Goal: Find specific page/section: Find specific page/section

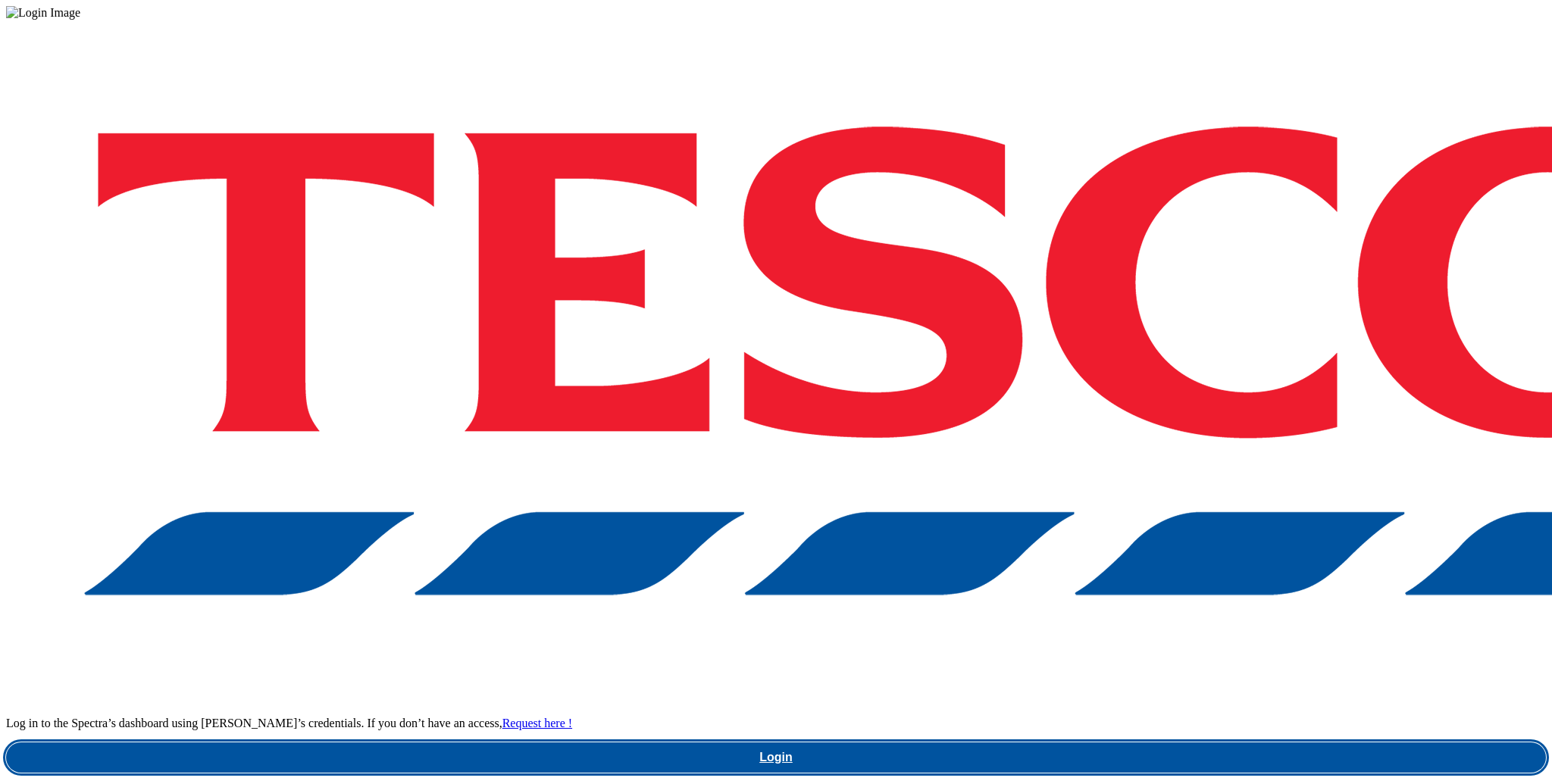
click at [1184, 742] on link "Login" at bounding box center [776, 757] width 1540 height 30
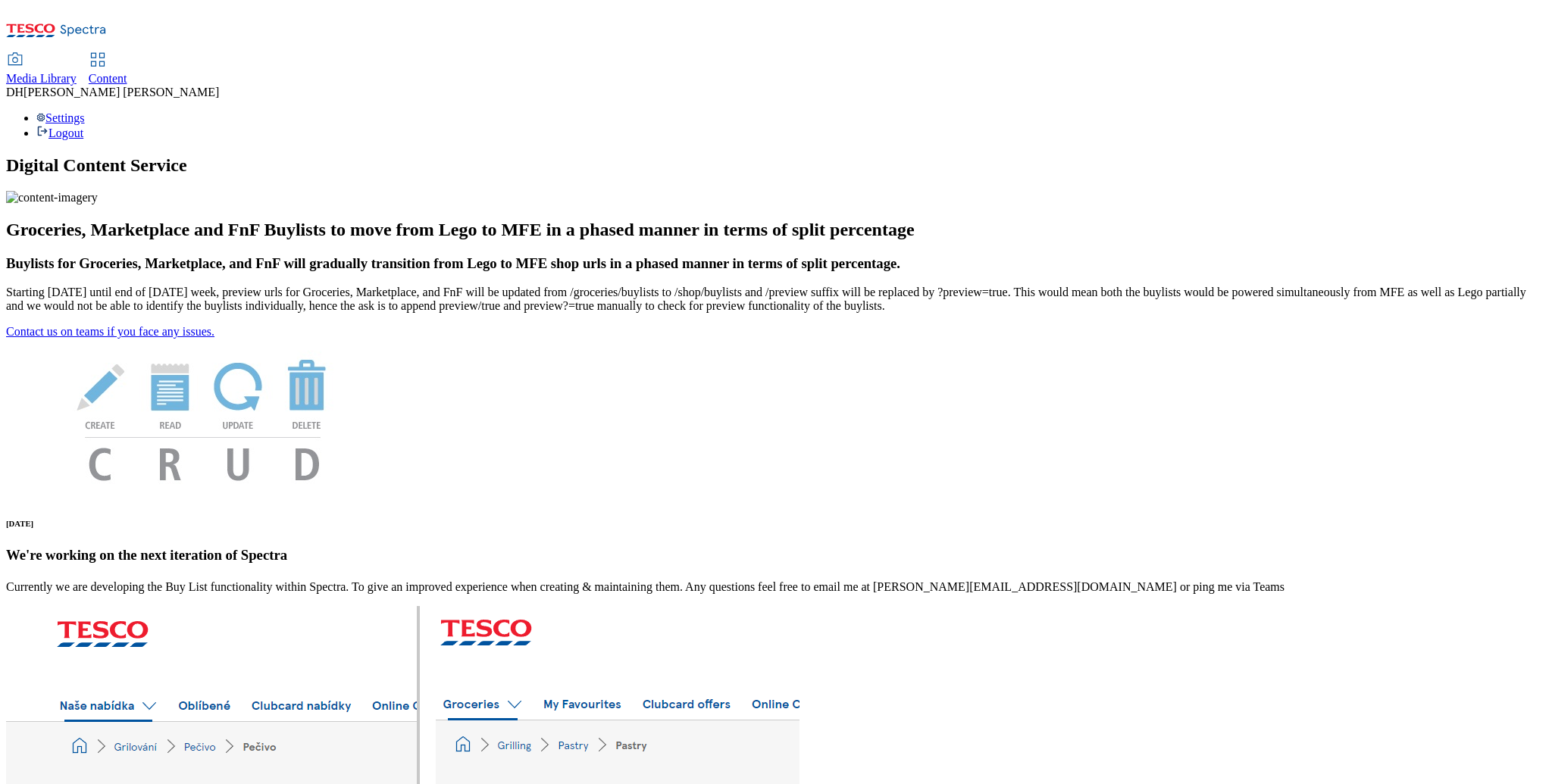
click at [77, 72] on div "Media Library" at bounding box center [41, 78] width 71 height 13
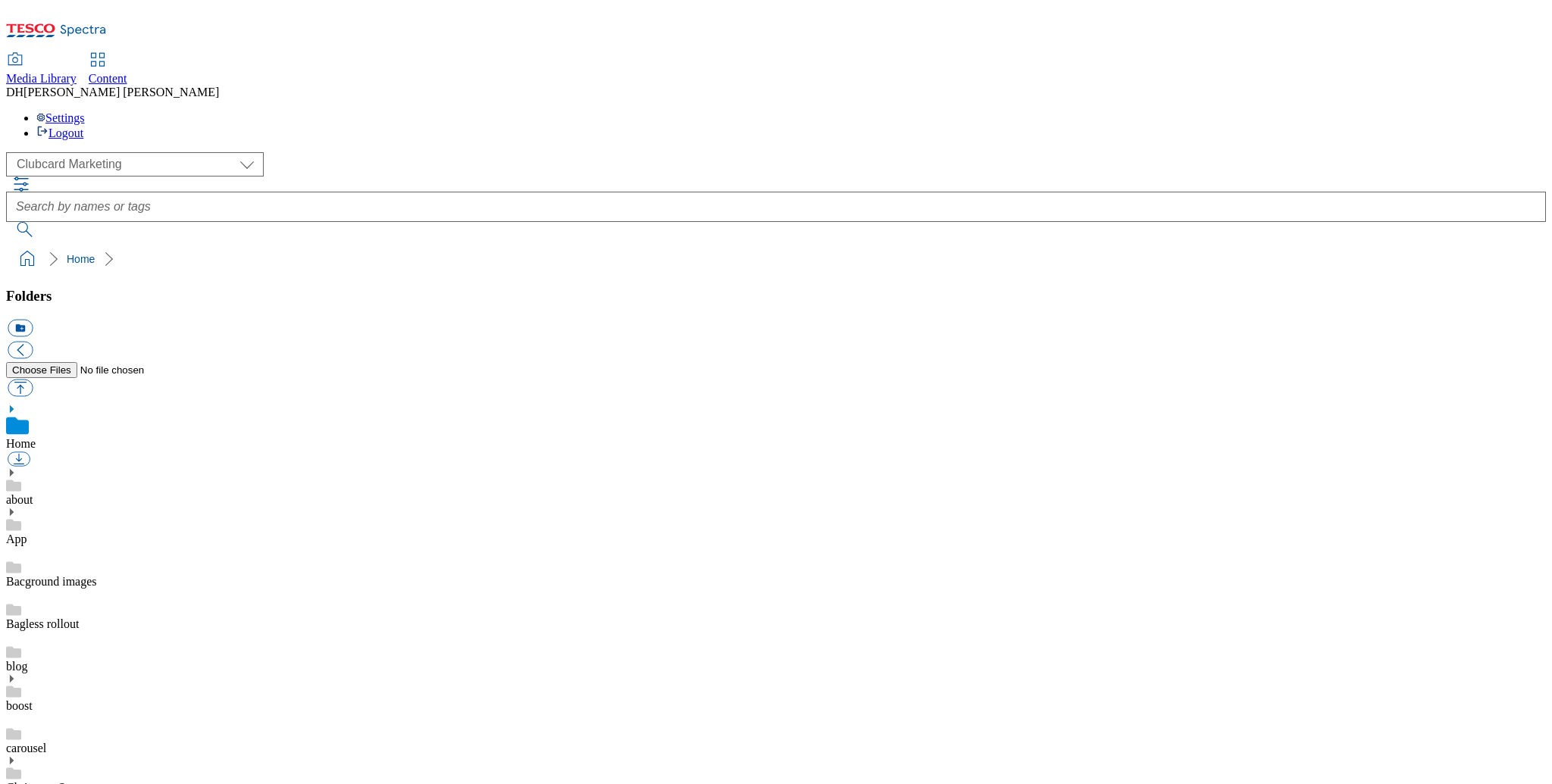
click at [127, 72] on span "Content" at bounding box center [107, 77] width 38 height 12
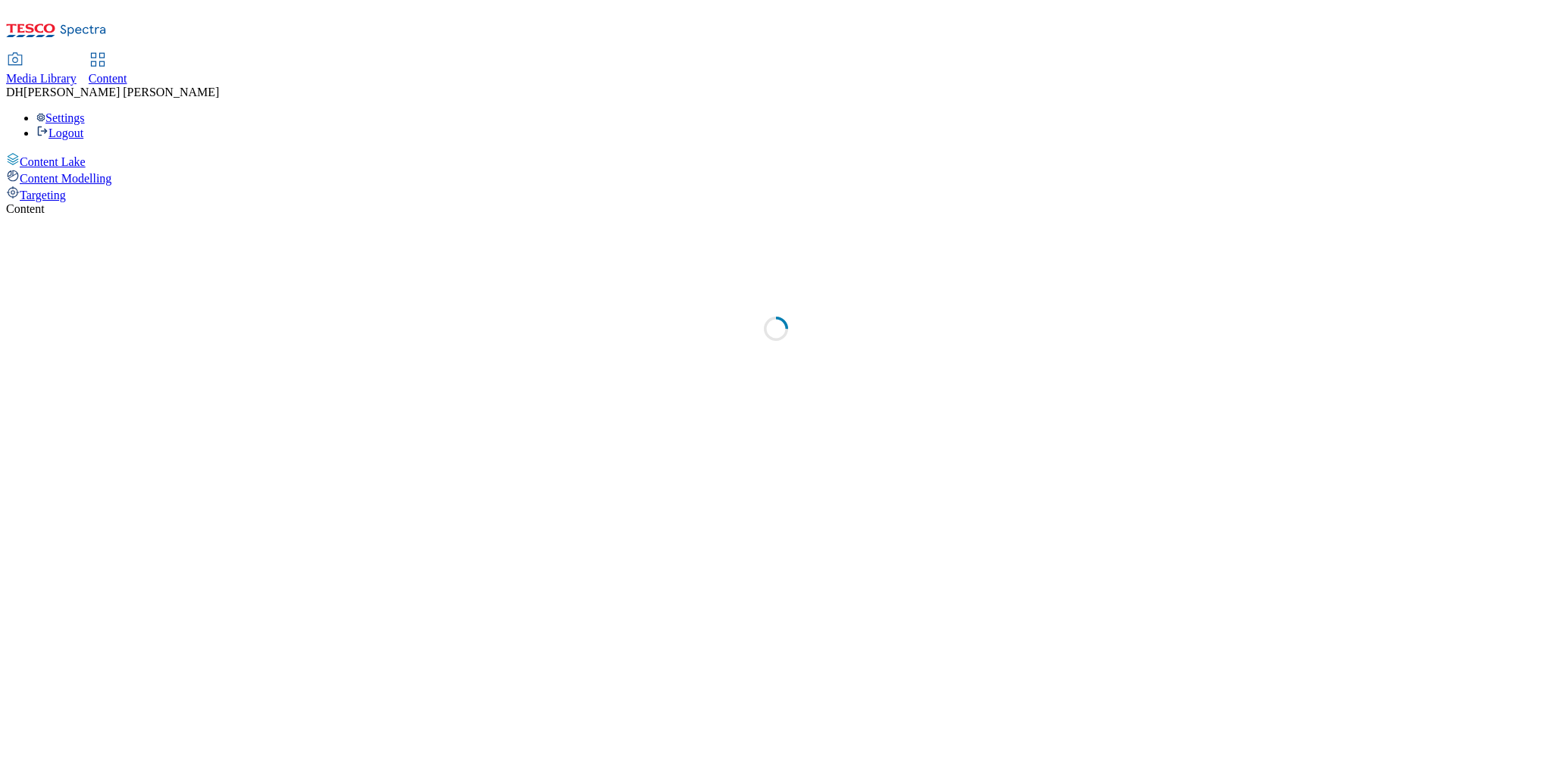
click at [77, 72] on div "Media Library" at bounding box center [41, 78] width 71 height 13
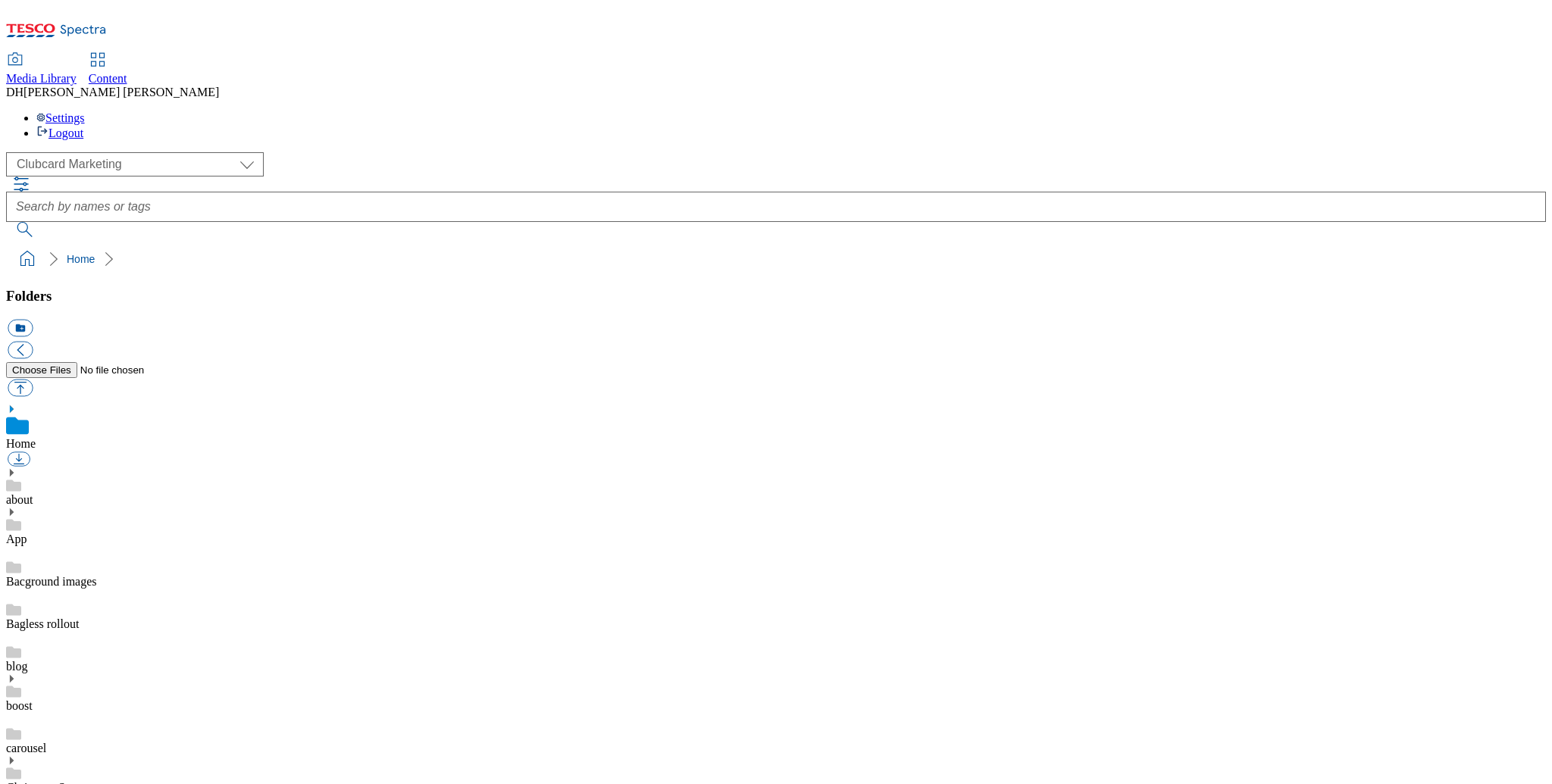
scroll to position [2, 0]
select select "group-comms"
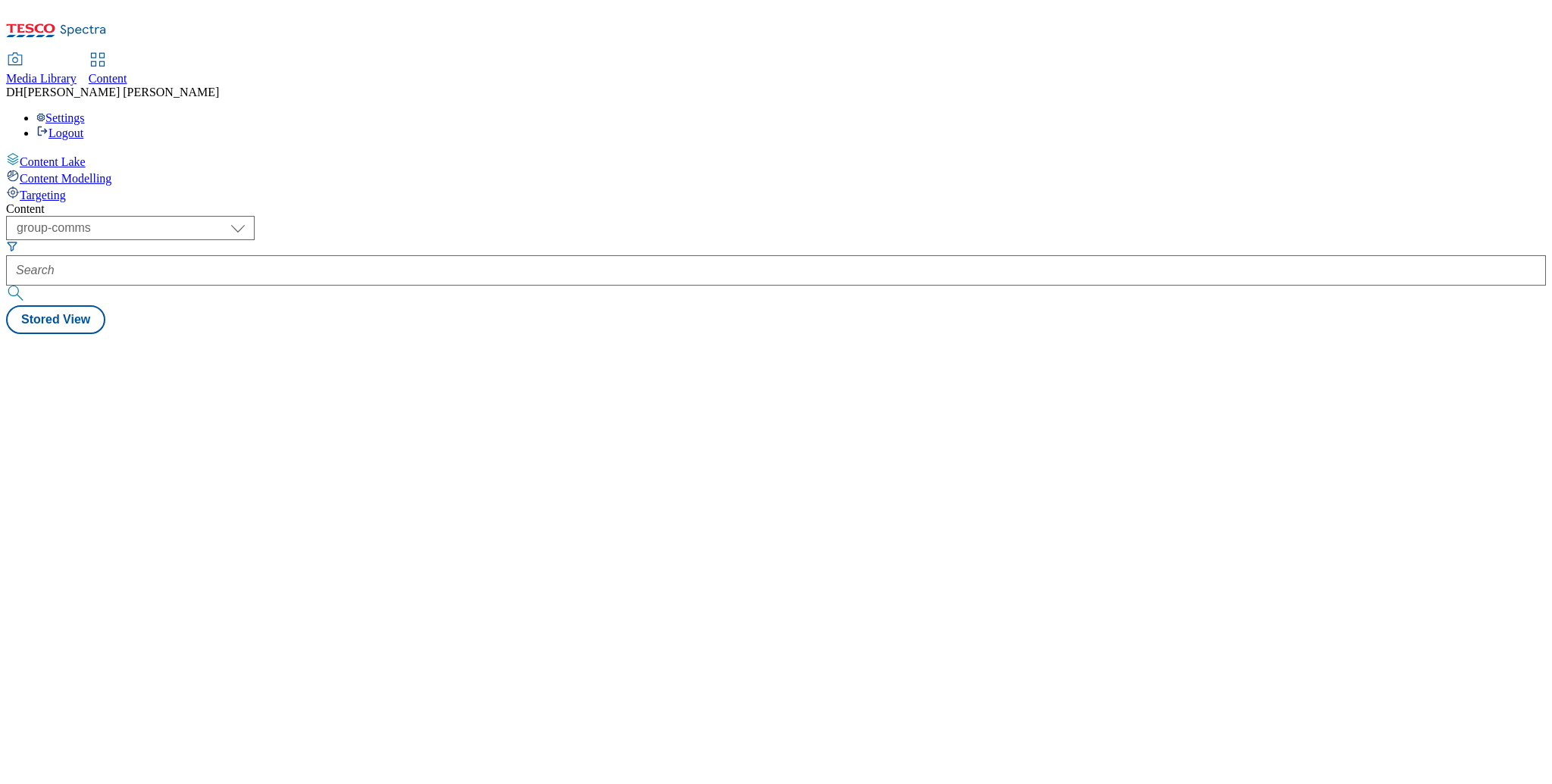
click at [112, 172] on span "Content Modelling" at bounding box center [66, 178] width 92 height 12
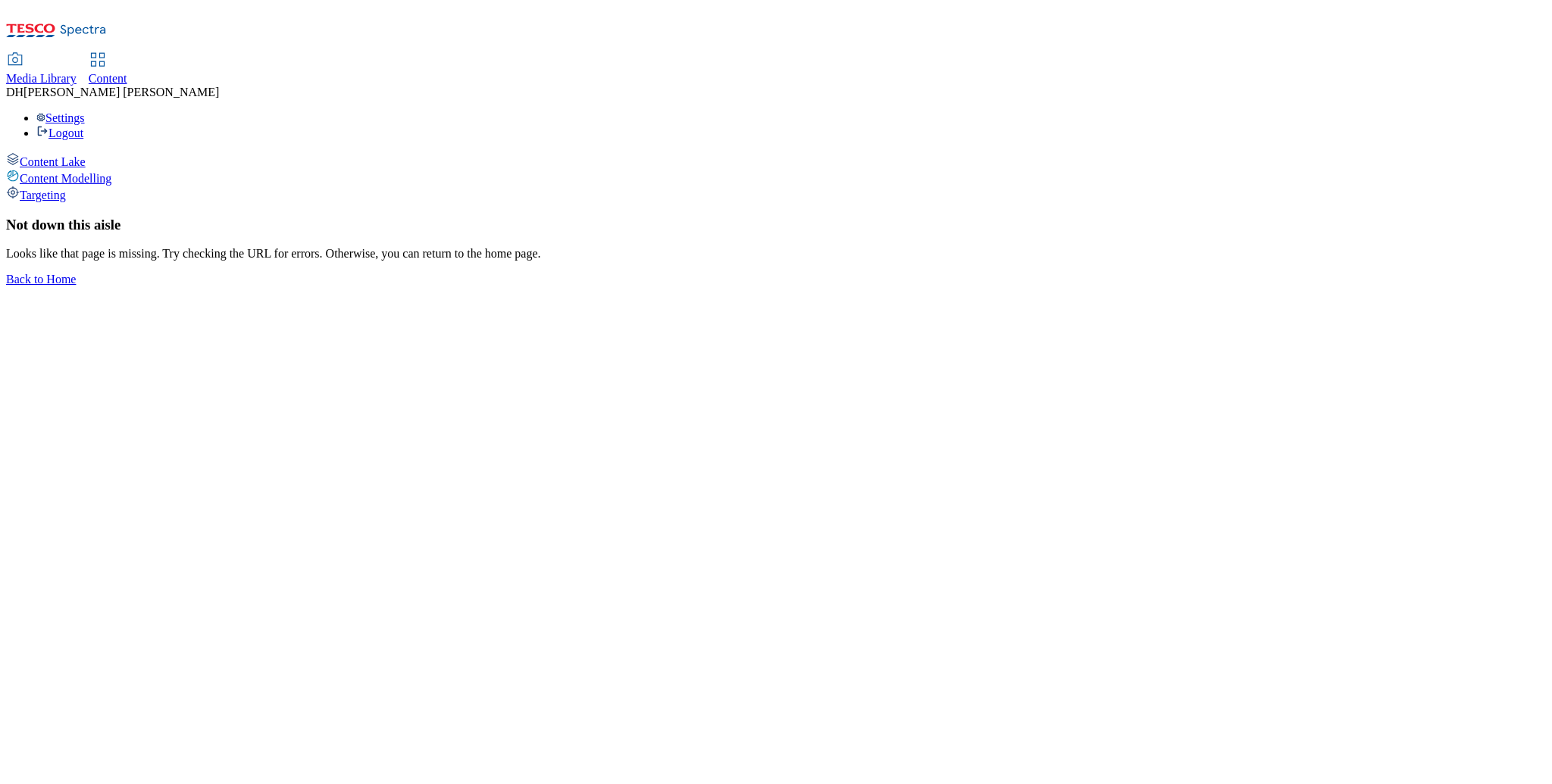
click at [77, 72] on span "Media Library" at bounding box center [41, 77] width 71 height 12
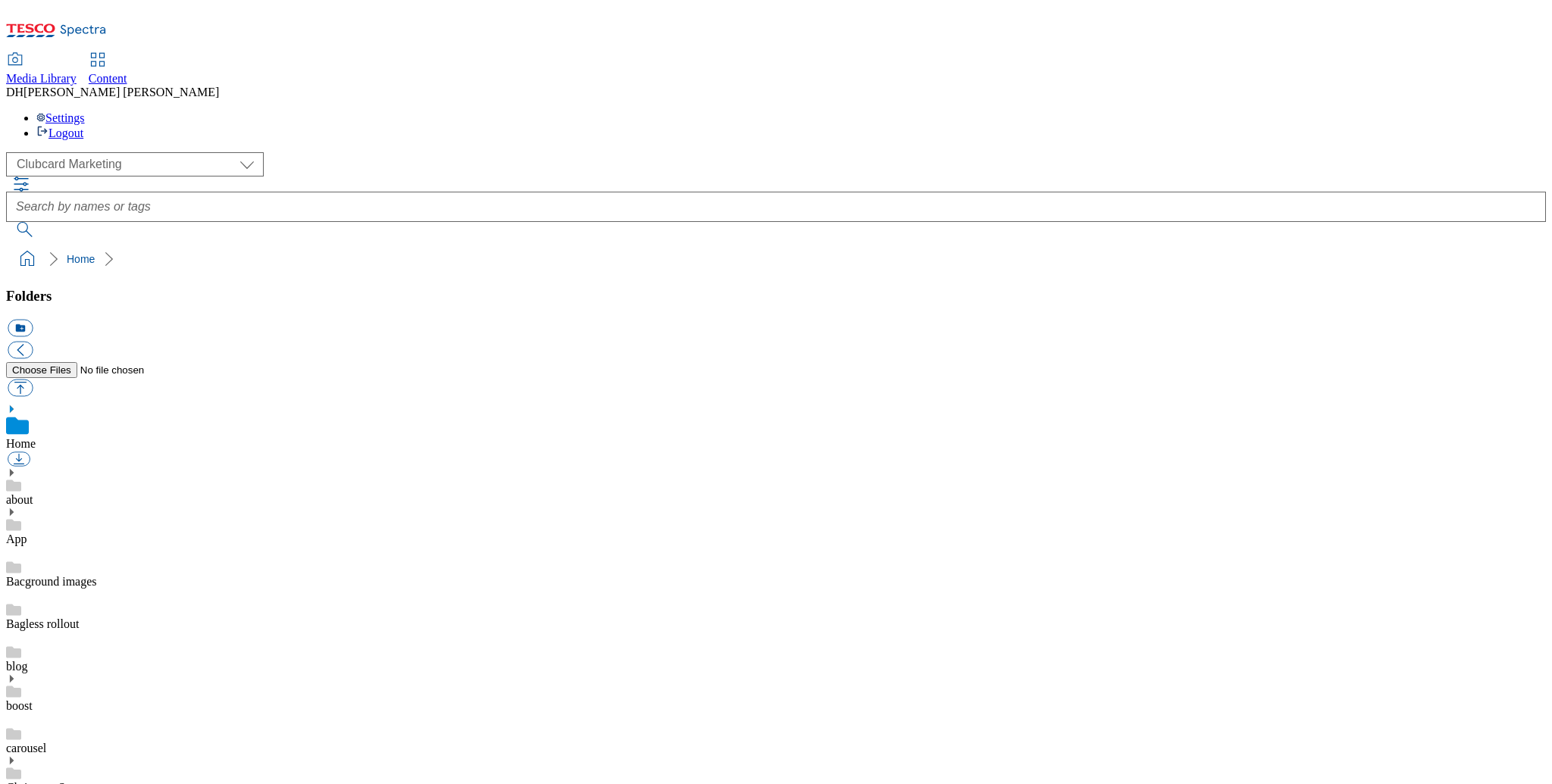
scroll to position [2, 0]
click at [102, 152] on select "Clubcard Marketing Demo Dotcom UK Emails GHS Marketing UK GHS Product UK GHS RO…" at bounding box center [134, 164] width 257 height 24
select select "flare-ghs-mktg"
click at [13, 708] on use at bounding box center [12, 712] width 4 height 7
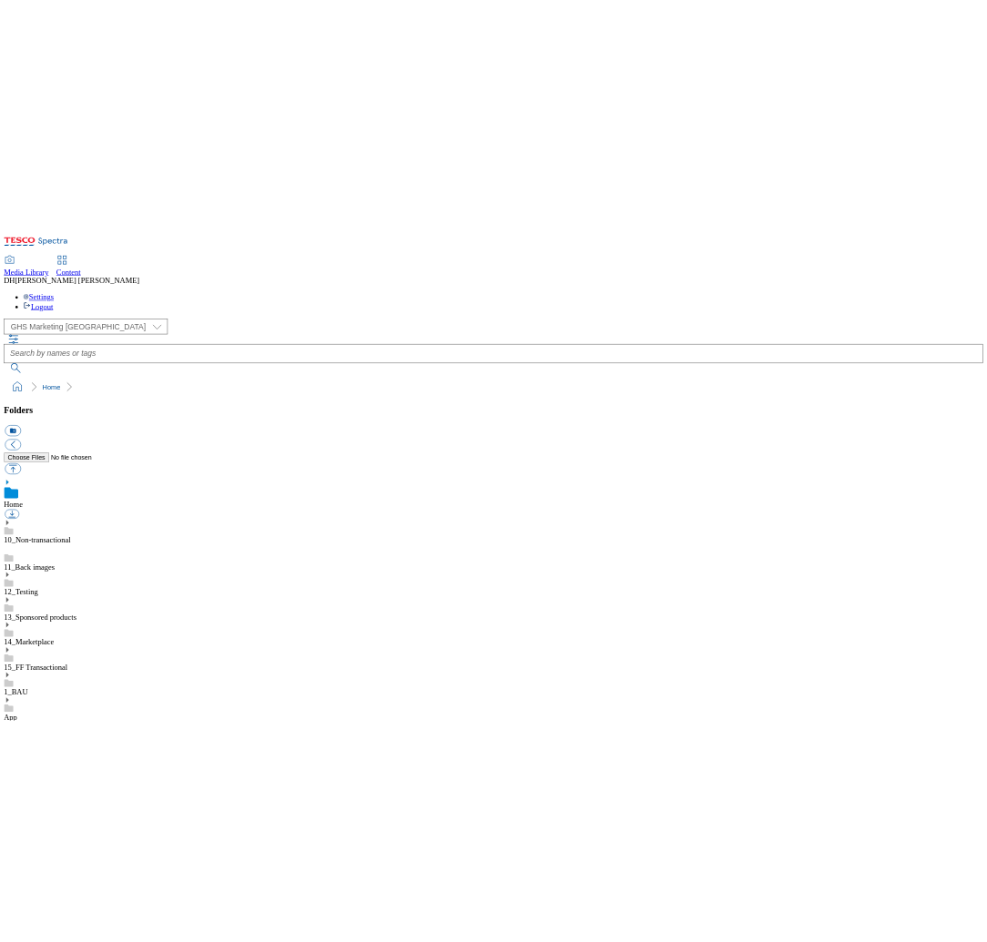
scroll to position [1377, 0]
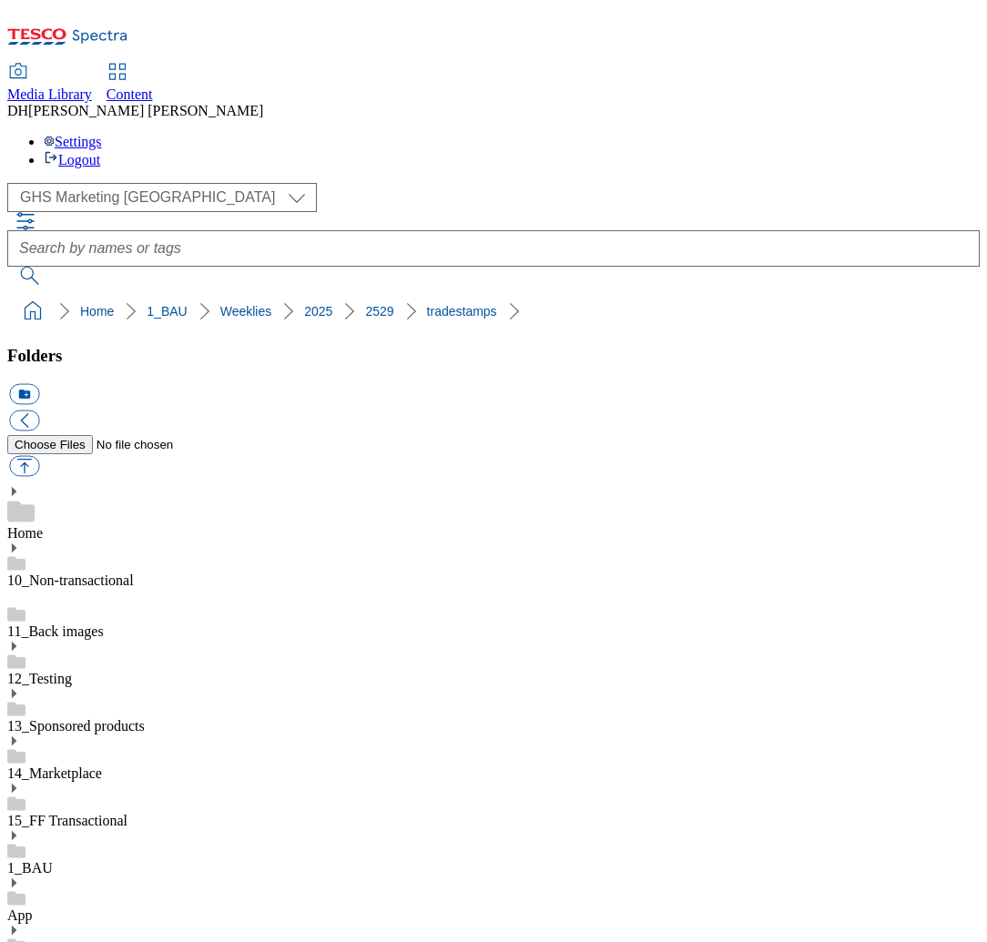
scroll to position [1429, 0]
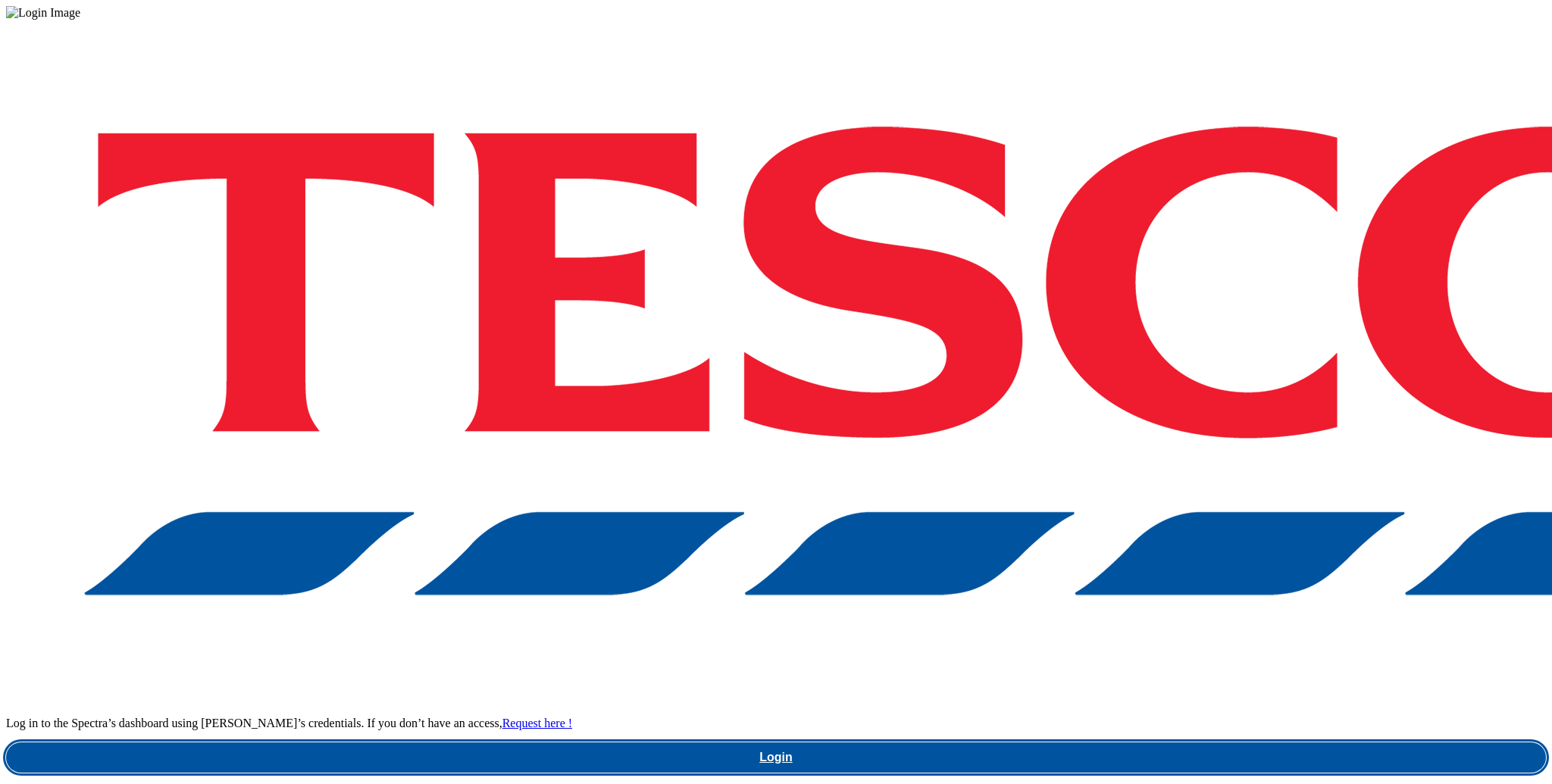
click at [1171, 742] on link "Login" at bounding box center [776, 757] width 1540 height 30
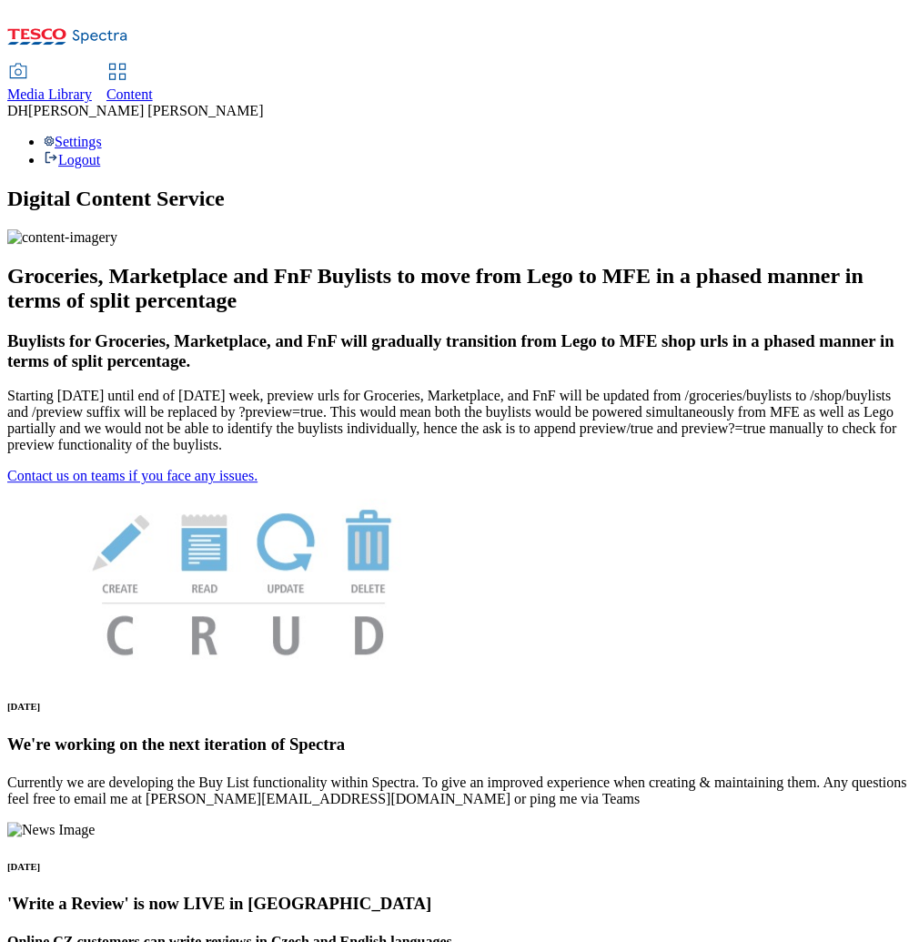
click at [92, 86] on span "Media Library" at bounding box center [49, 93] width 85 height 15
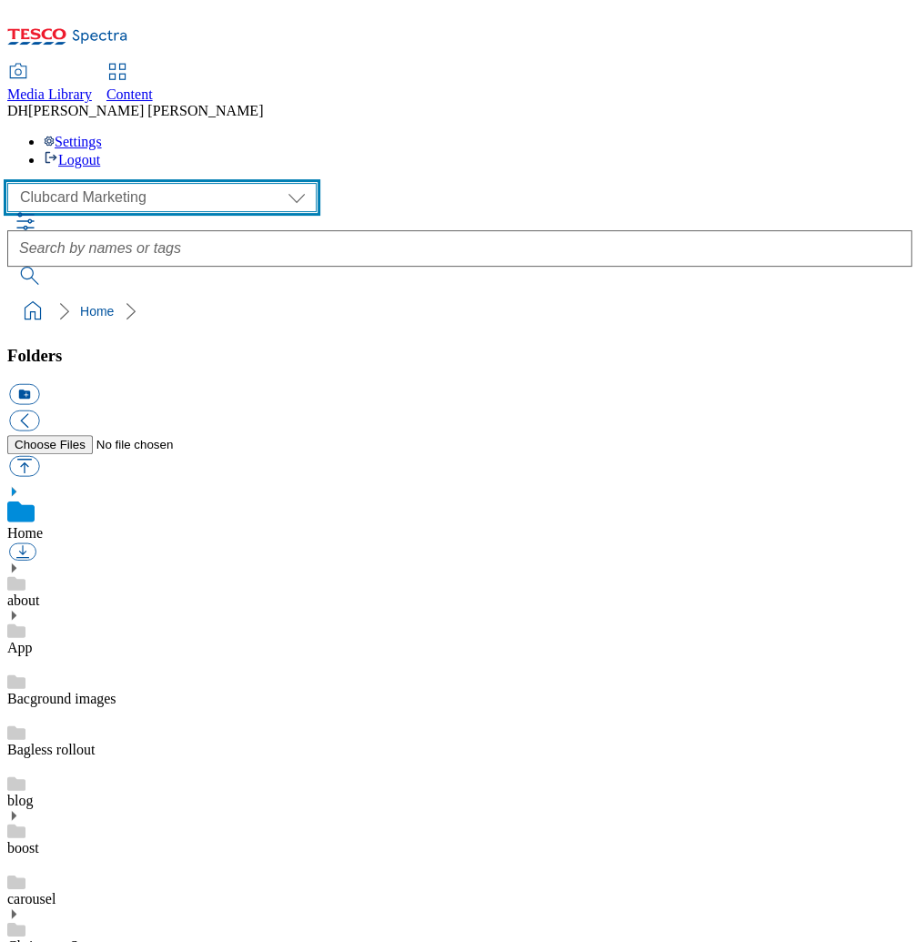
click at [140, 183] on select "Clubcard Marketing Demo Dotcom UK Emails GHS Marketing UK GHS Product UK GHS RO…" at bounding box center [161, 197] width 309 height 29
select select "flare-ghs-mktg"
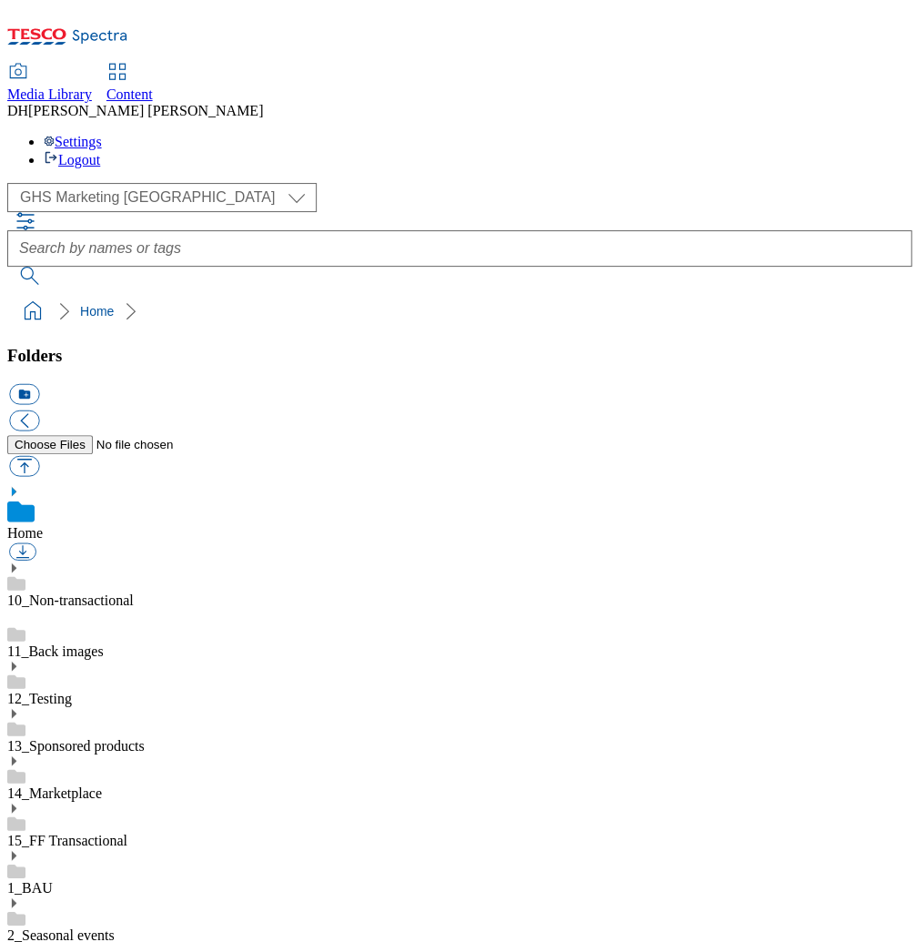
click at [153, 86] on span "Content" at bounding box center [129, 93] width 46 height 15
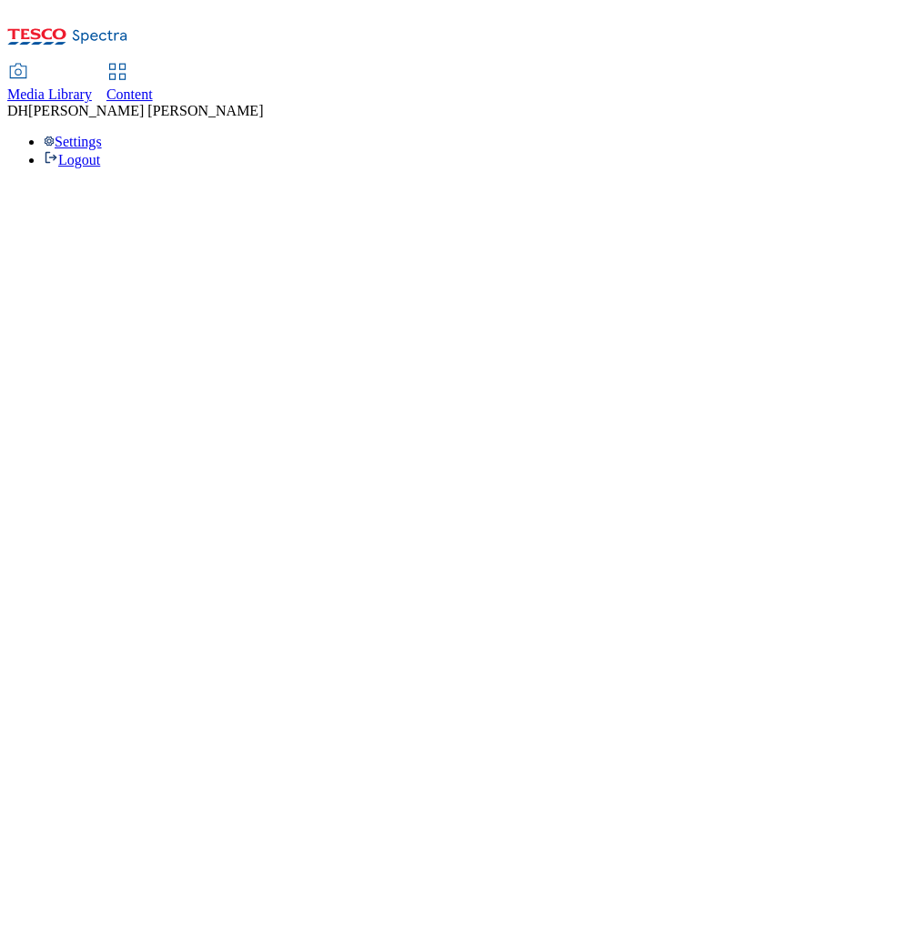
select select "group-comms"
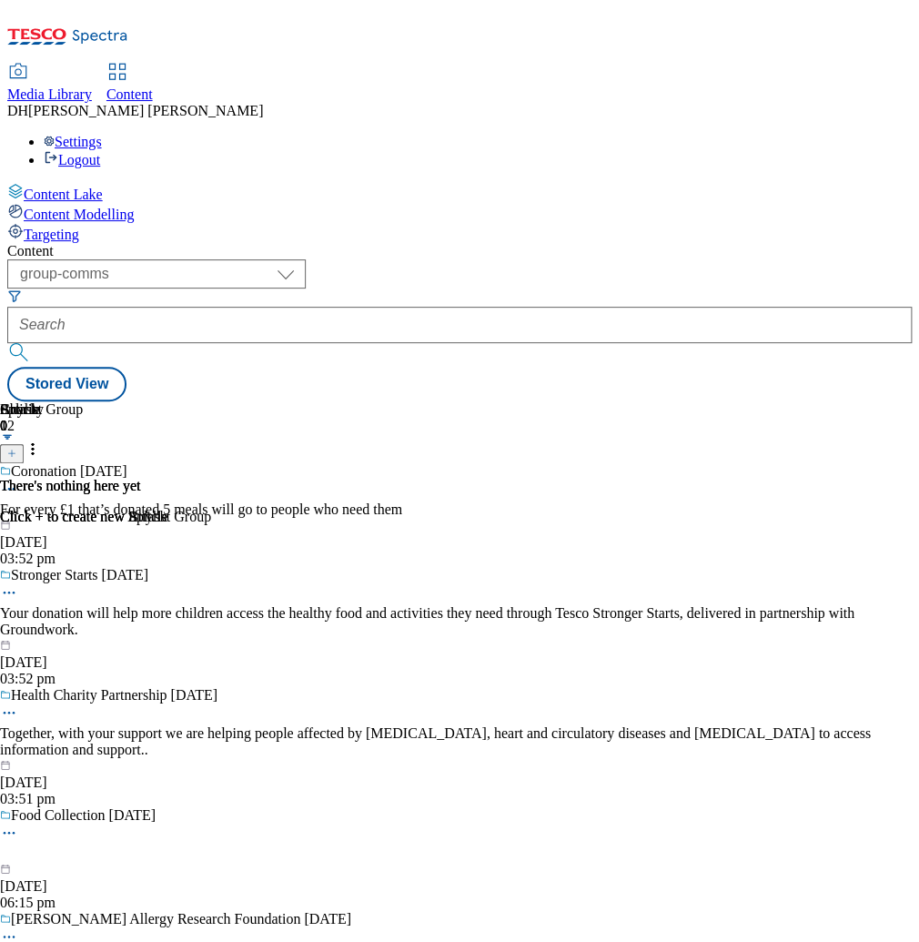
click at [79, 227] on span "Targeting" at bounding box center [52, 234] width 56 height 15
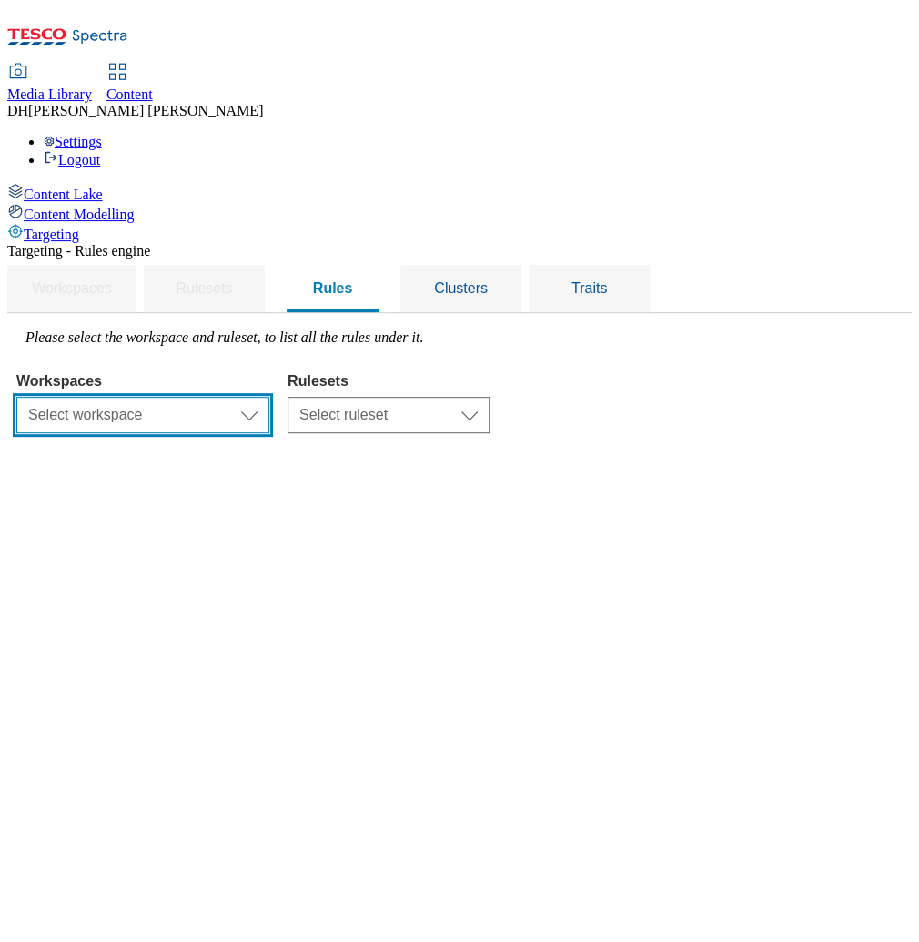
click at [269, 397] on select "Select workspace Content" at bounding box center [142, 415] width 253 height 36
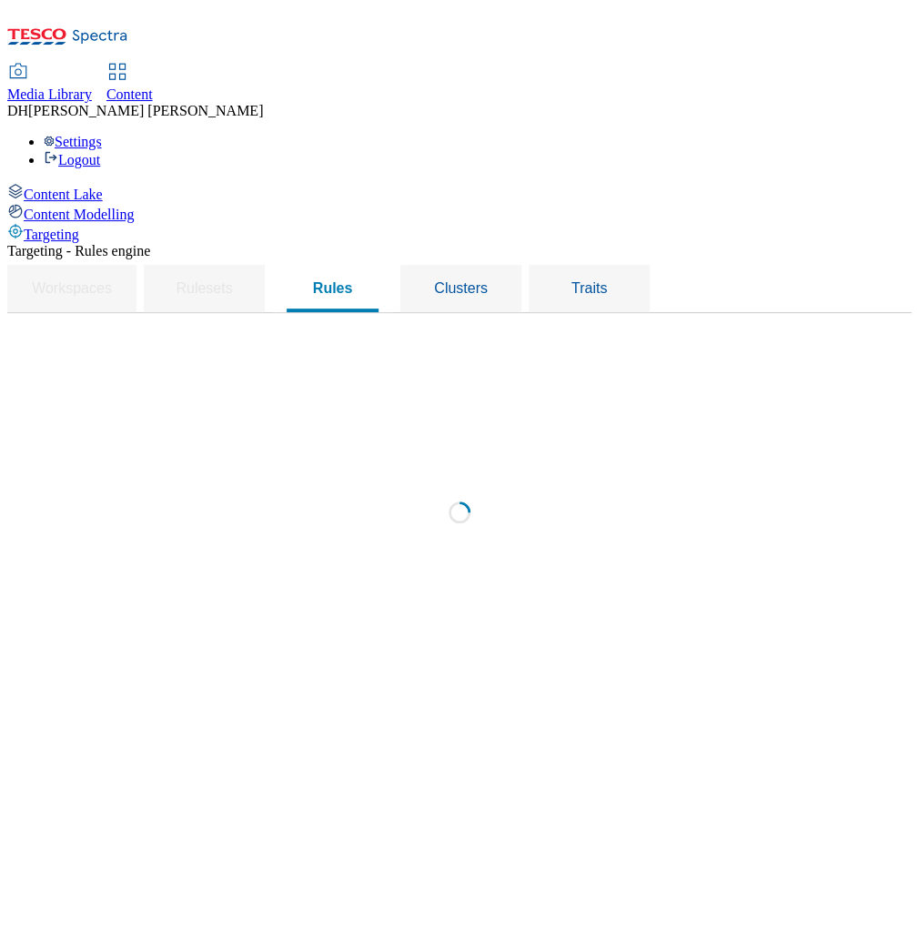
select select "f510054f-adaa-4692-b570-80fa3897127a"
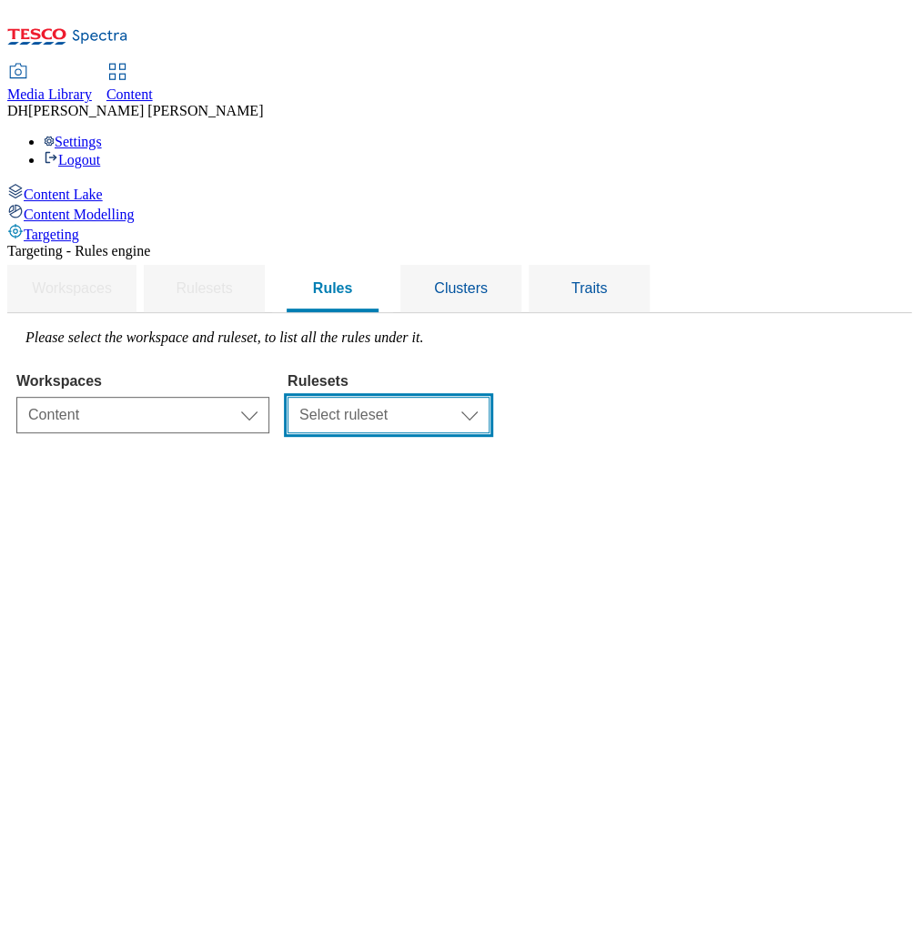
click at [490, 397] on select "Select ruleset CZ HU ROI SK UK" at bounding box center [389, 415] width 202 height 36
select select "7f9e739d-6abb-424f-b94f-4b375a3fe6e0"
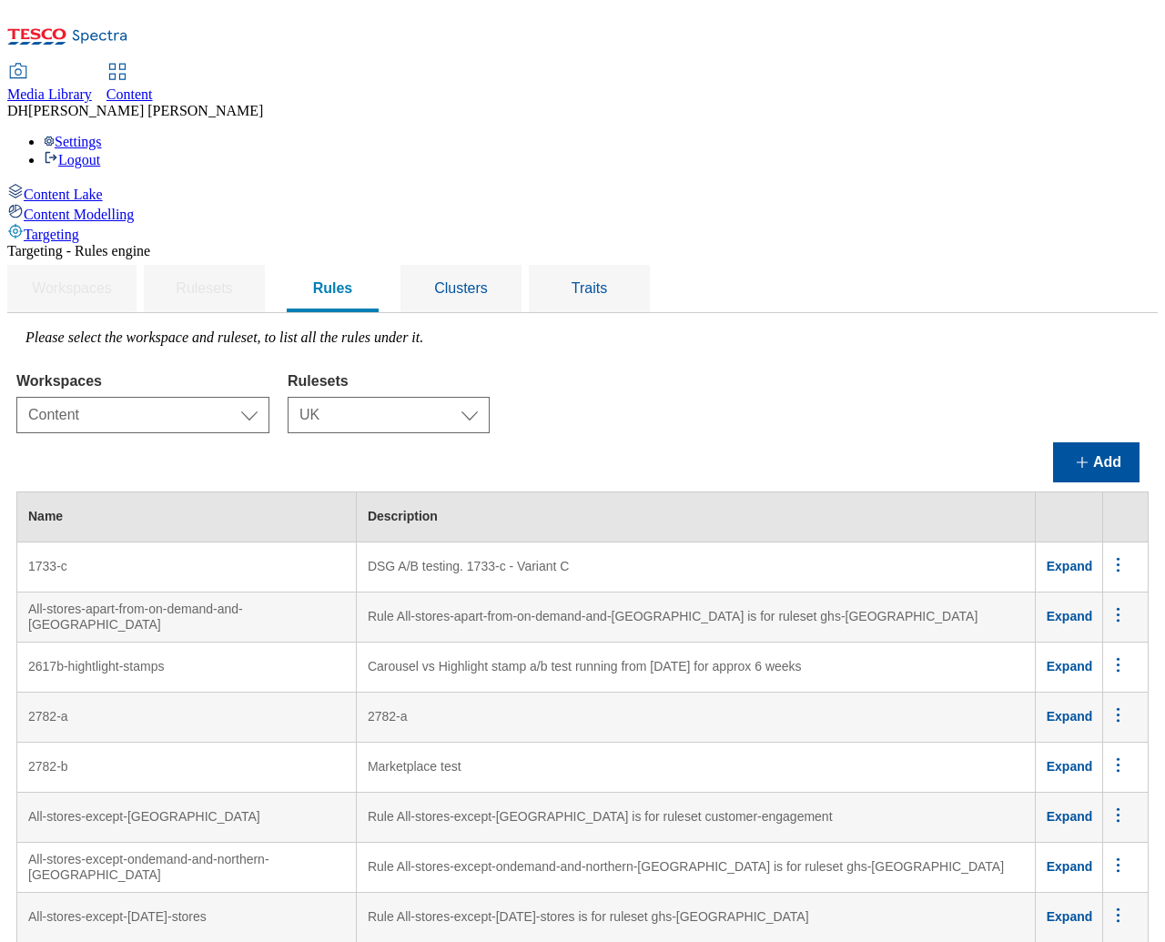
scroll to position [8637, 0]
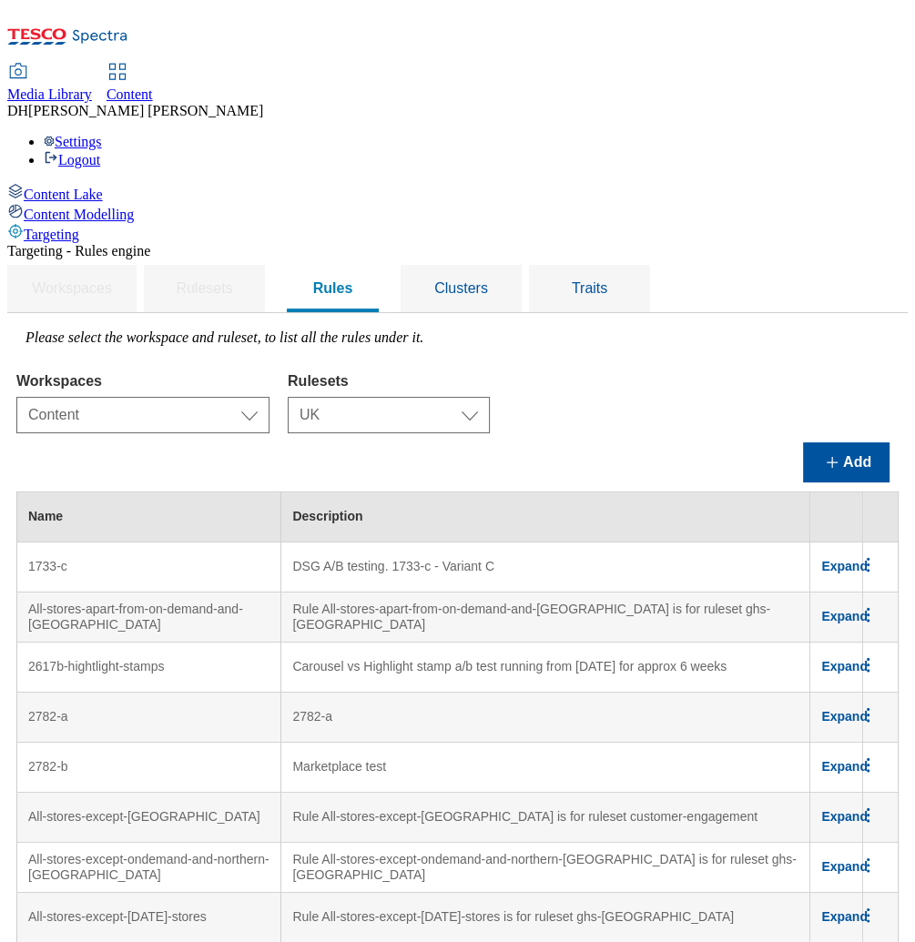
scroll to position [8752, 1]
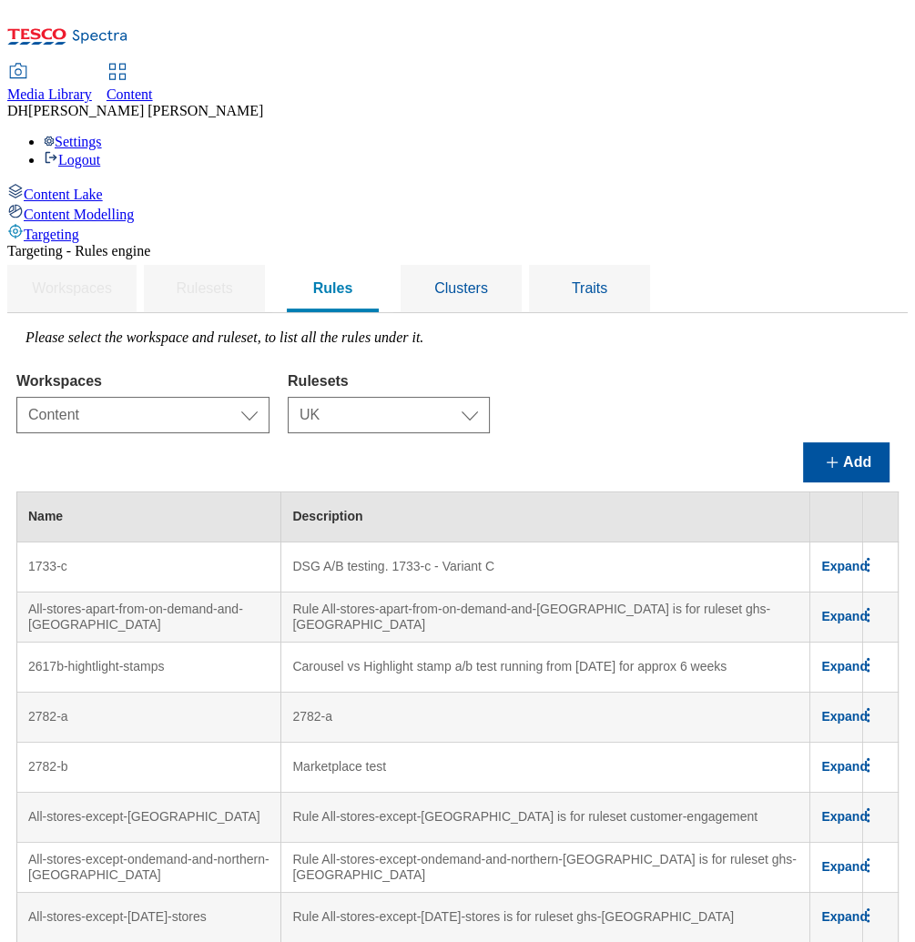
scroll to position [8676, 0]
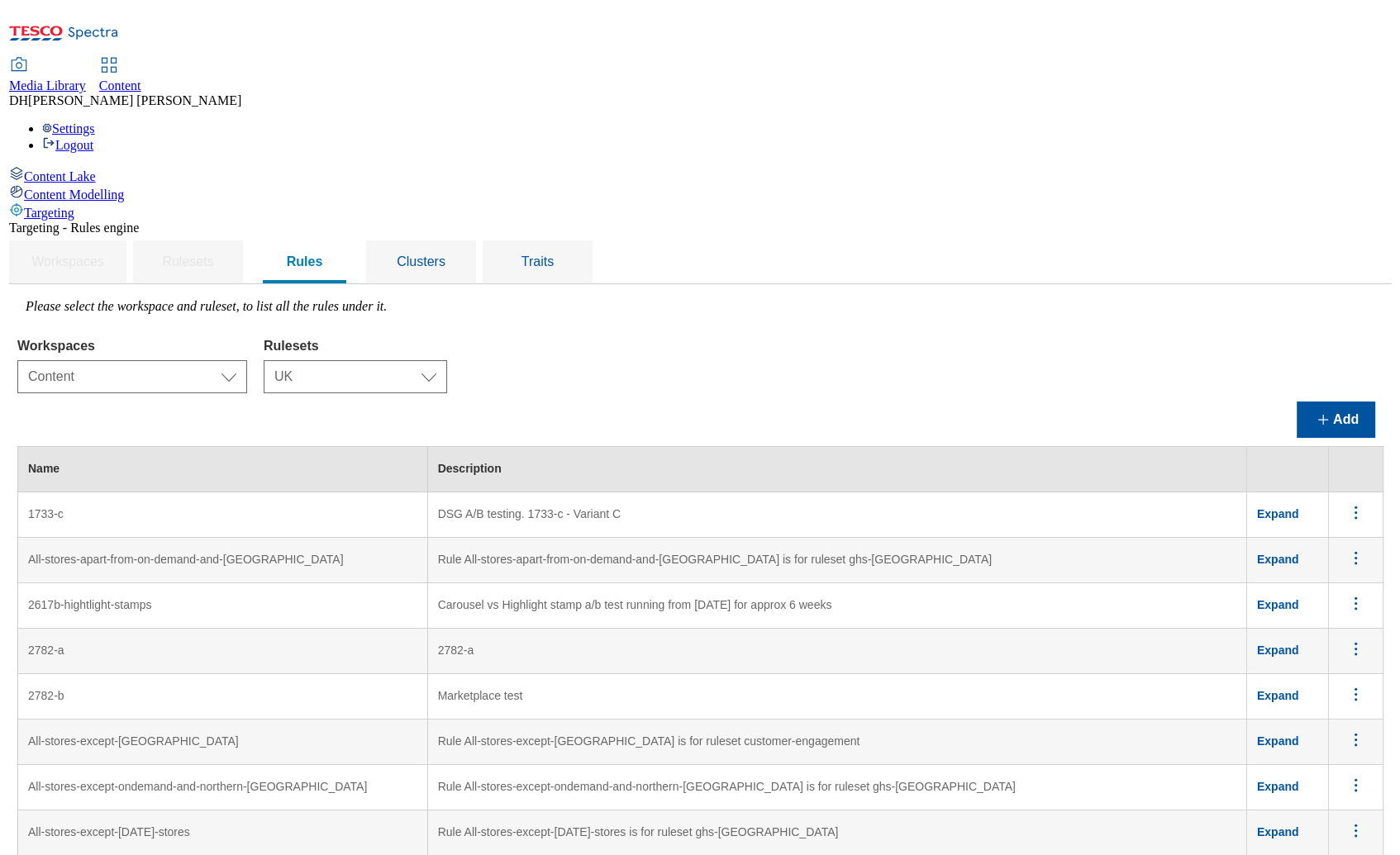
scroll to position [7964, 0]
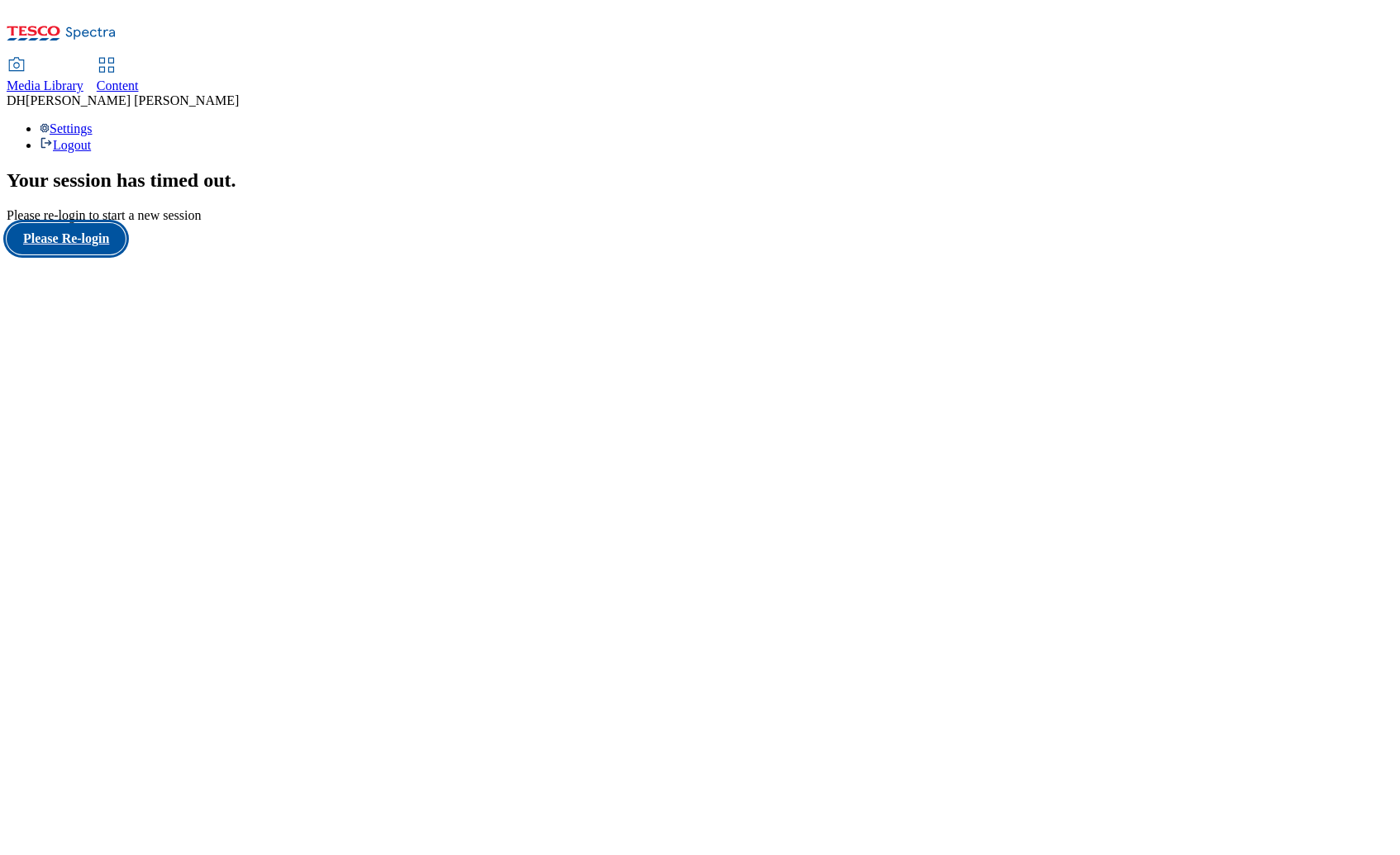
click at [110, 254] on button "Please Re-login" at bounding box center [65, 239] width 119 height 32
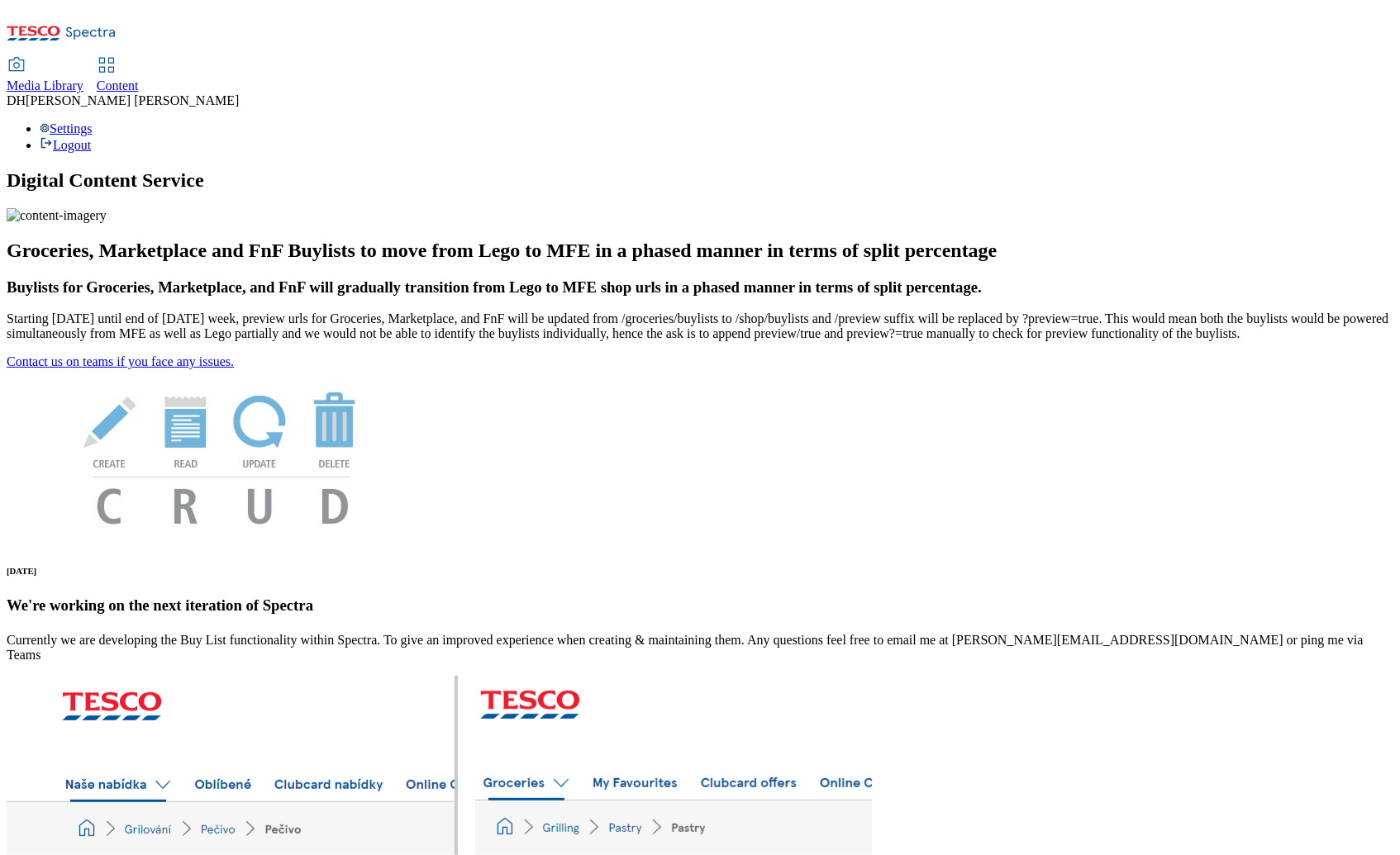
click at [139, 78] on span "Content" at bounding box center [117, 84] width 42 height 14
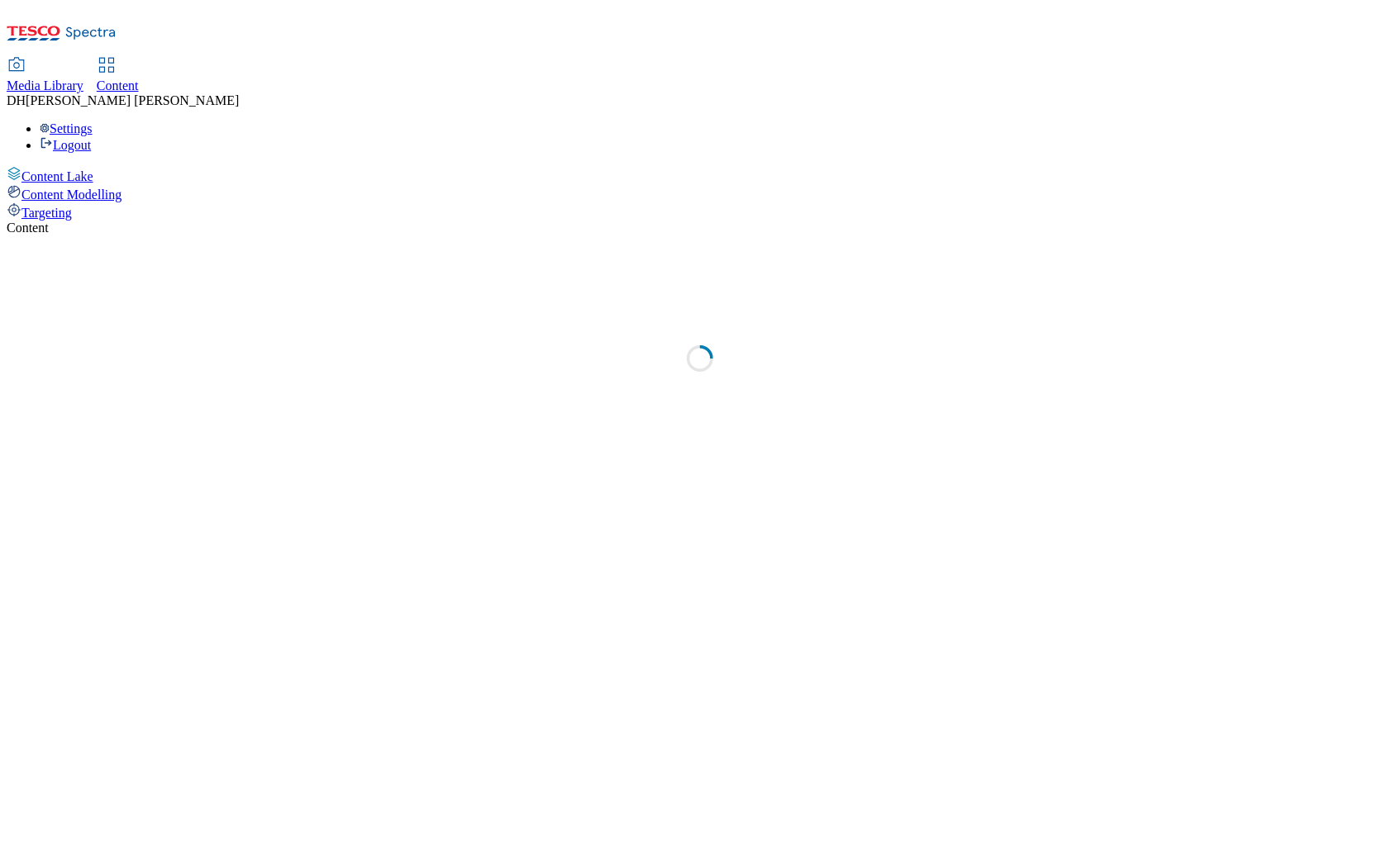
select select "group-comms"
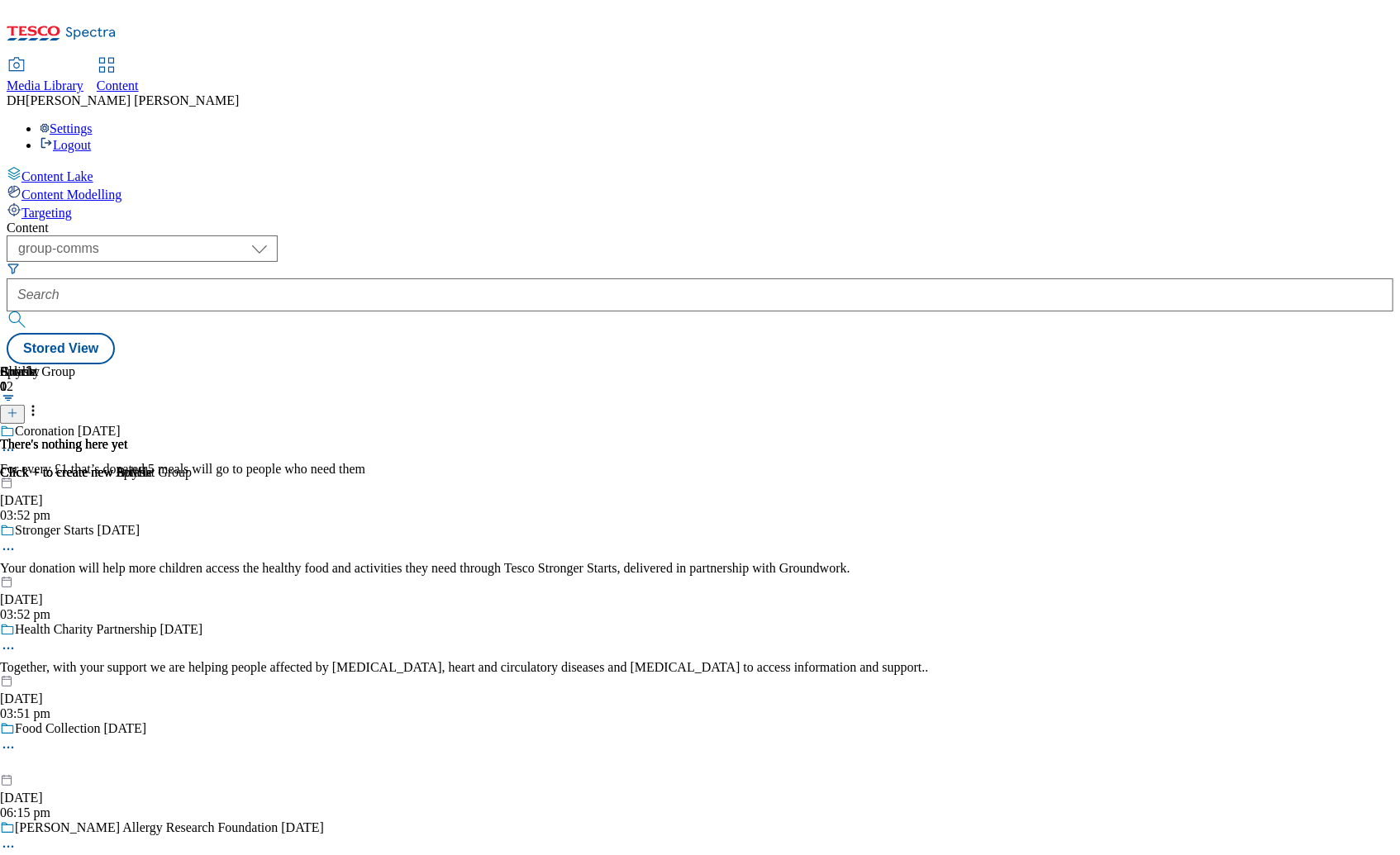
click at [72, 206] on span "Targeting" at bounding box center [47, 212] width 51 height 14
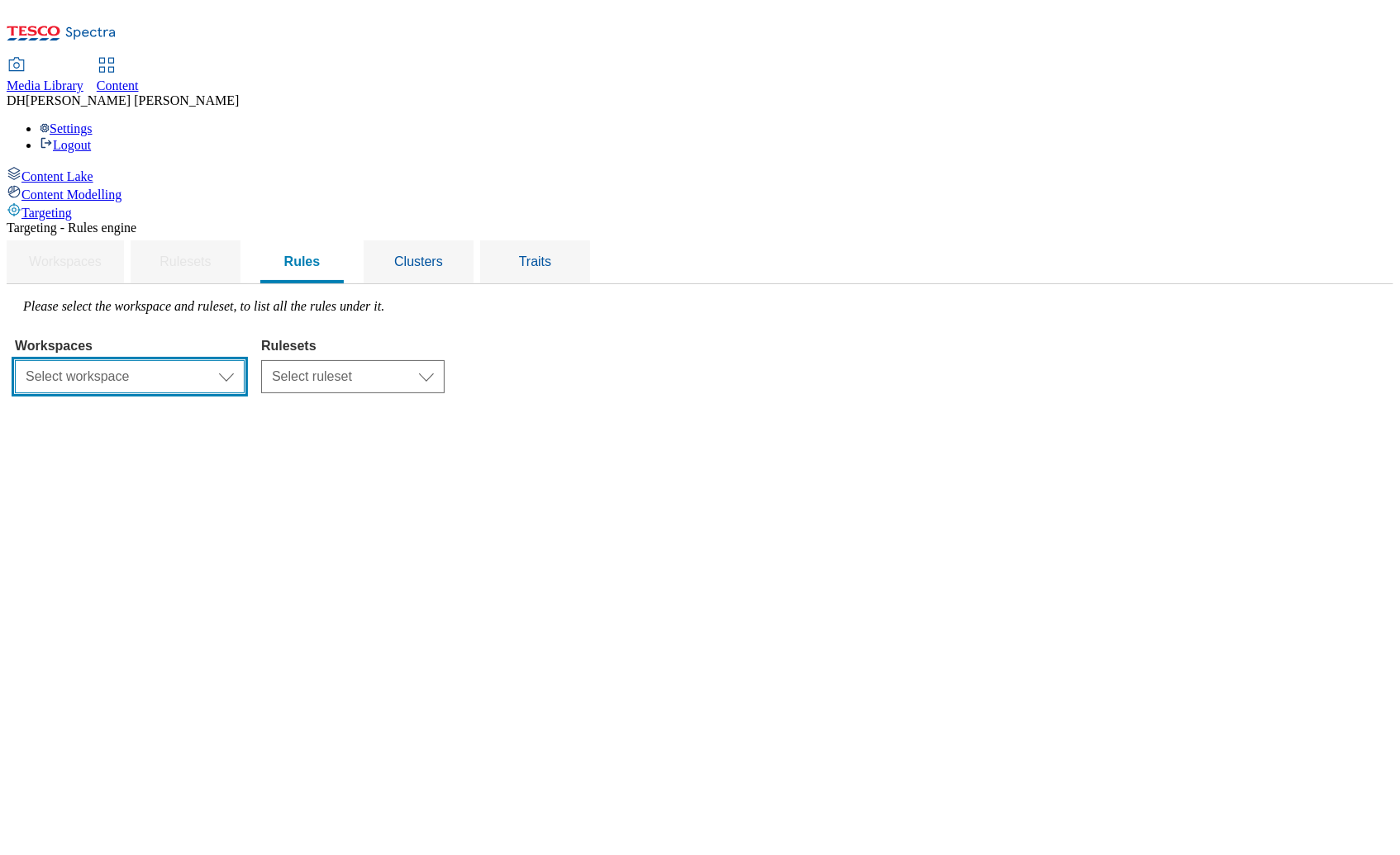
click at [244, 360] on select "Select workspace Content" at bounding box center [129, 377] width 230 height 33
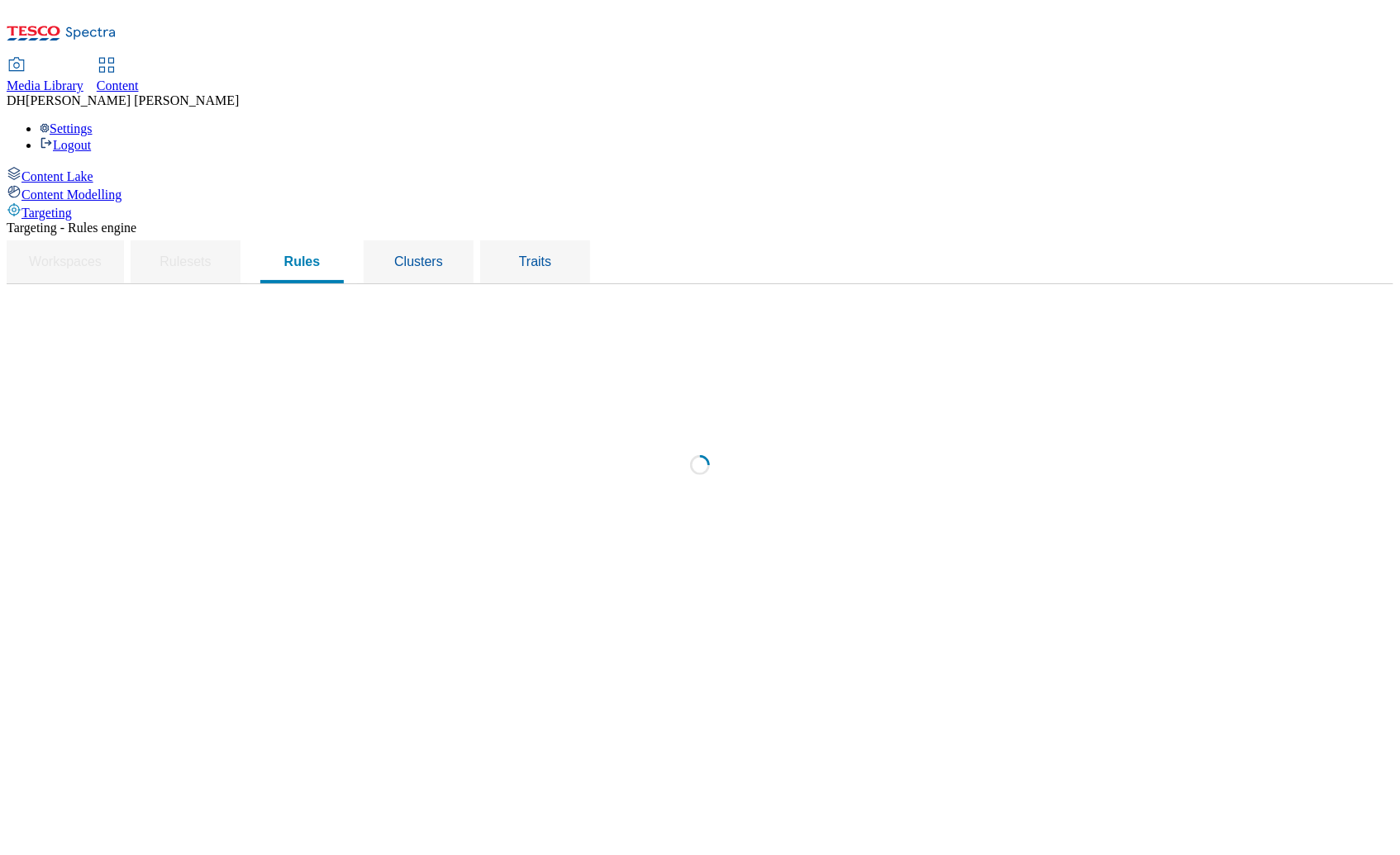
select select "f510054f-adaa-4692-b570-80fa3897127a"
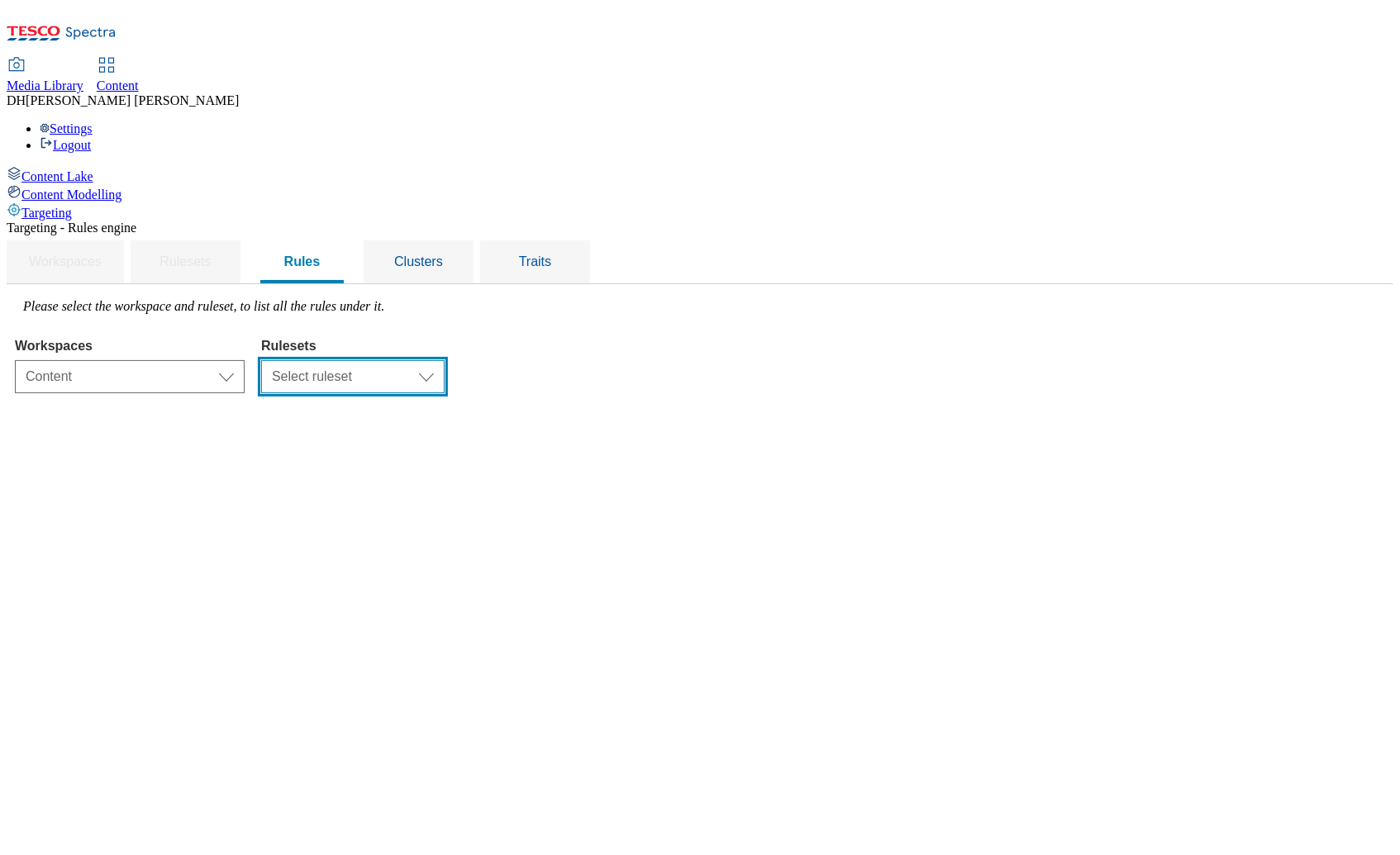
click at [445, 360] on select "Select ruleset CZ HU ROI SK UK" at bounding box center [353, 377] width 183 height 33
select select "7f9e739d-6abb-424f-b94f-4b375a3fe6e0"
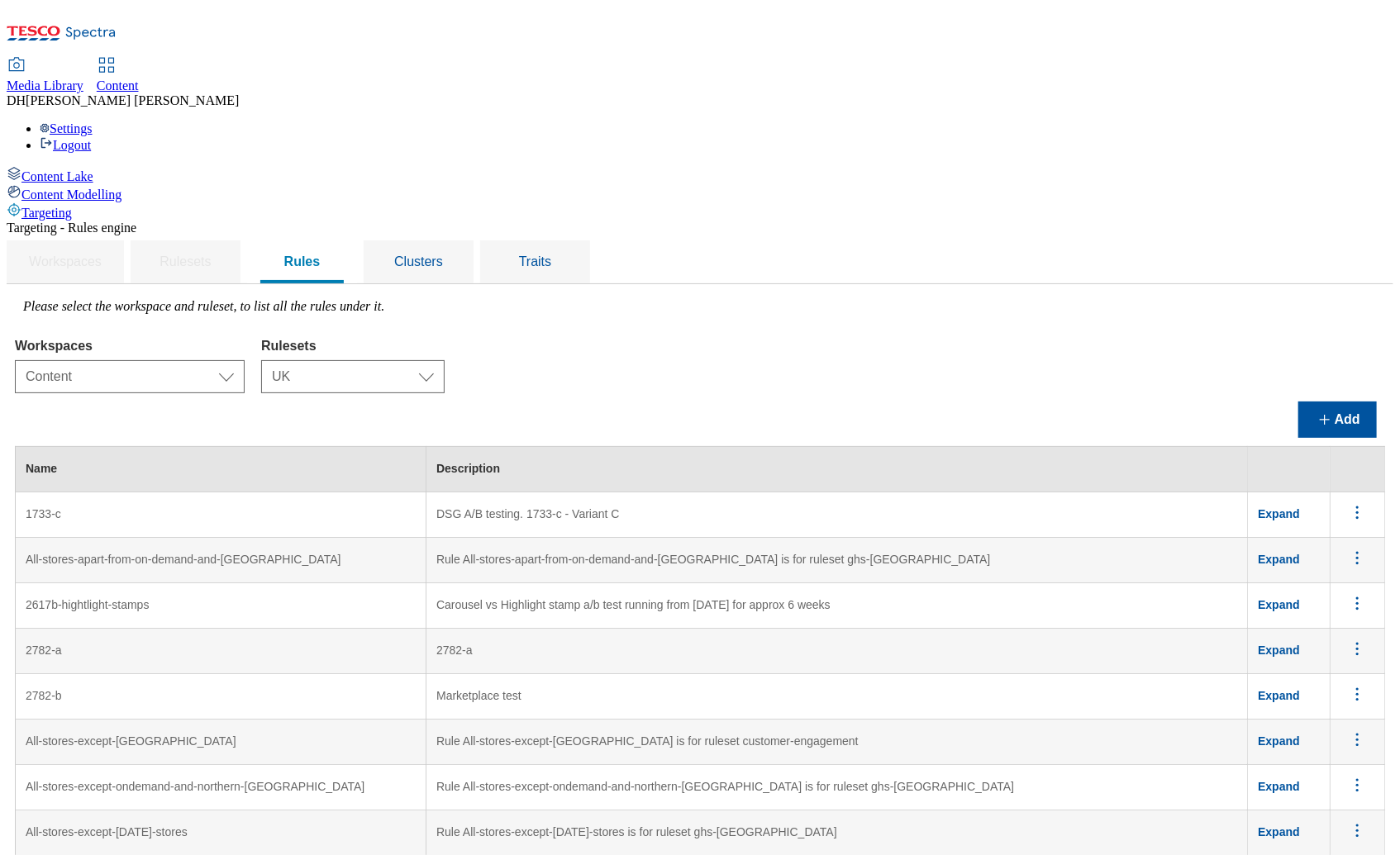
scroll to position [7952, 0]
drag, startPoint x: 1189, startPoint y: 298, endPoint x: 1303, endPoint y: 304, distance: 114.2
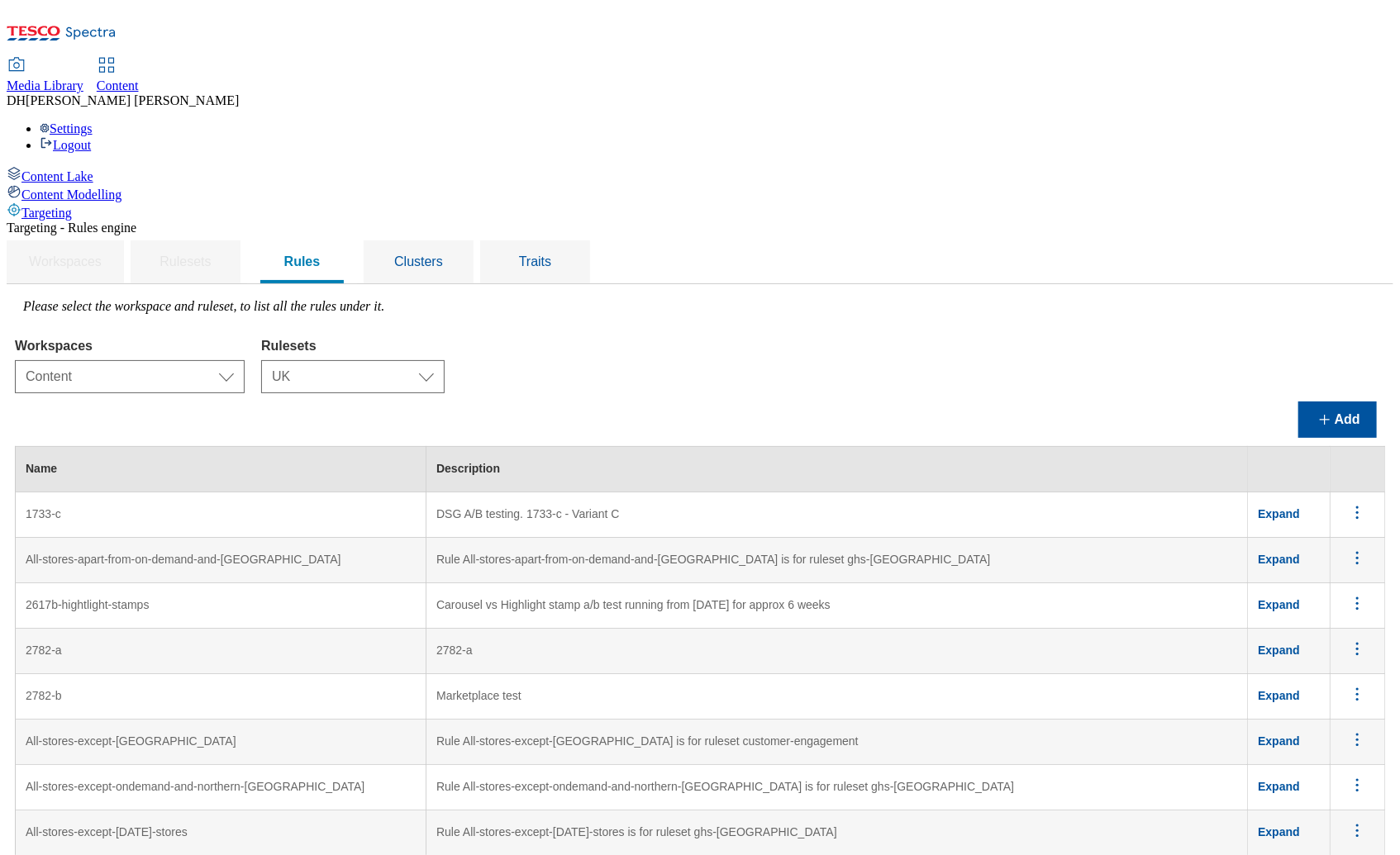
scroll to position [0, 0]
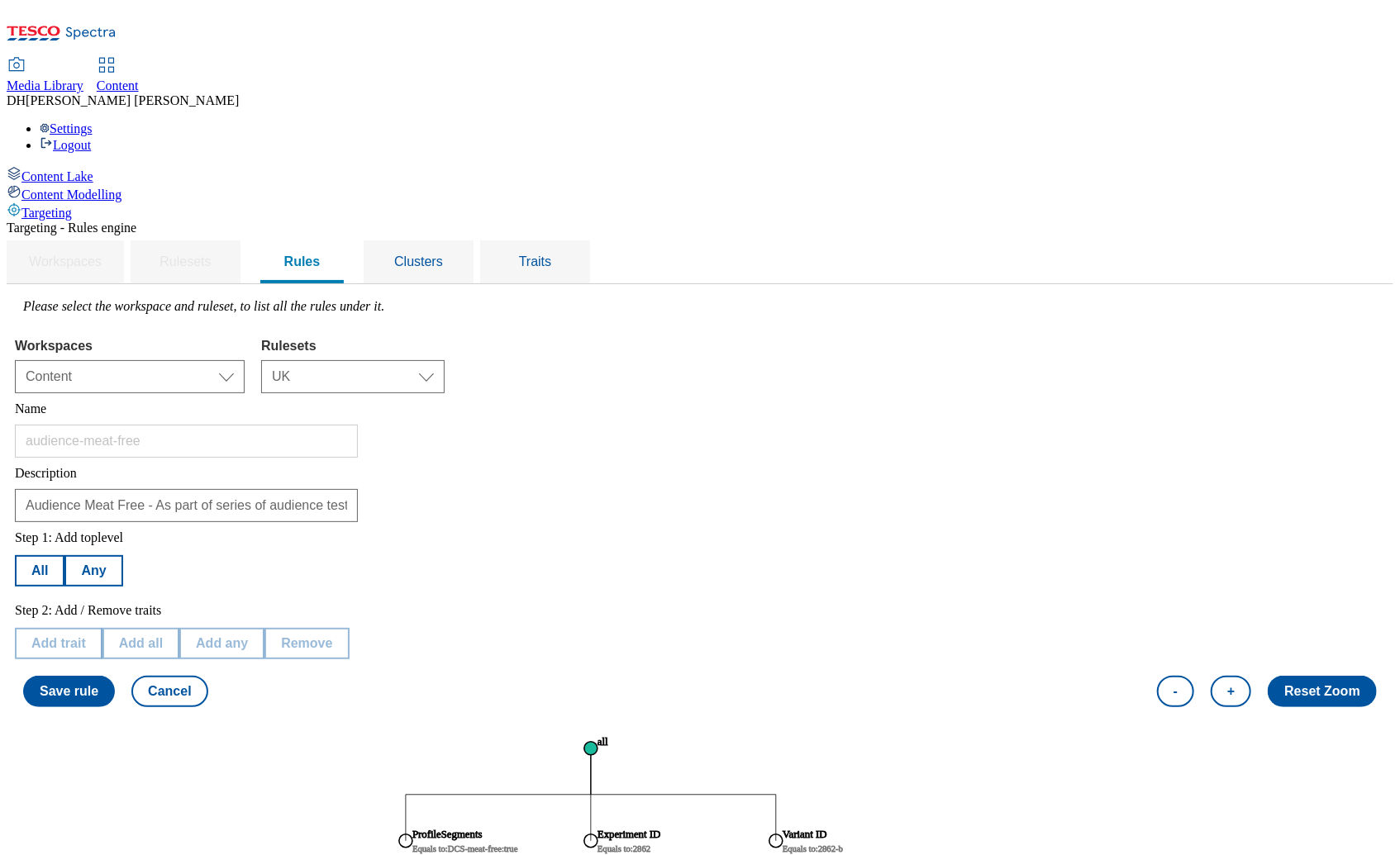
click at [650, 844] on tspan "Equals to : 2862" at bounding box center [624, 849] width 53 height 9
click at [102, 628] on button "Edit trait" at bounding box center [58, 644] width 87 height 32
select select "experimentId"
select select "equals"
select select "2862"
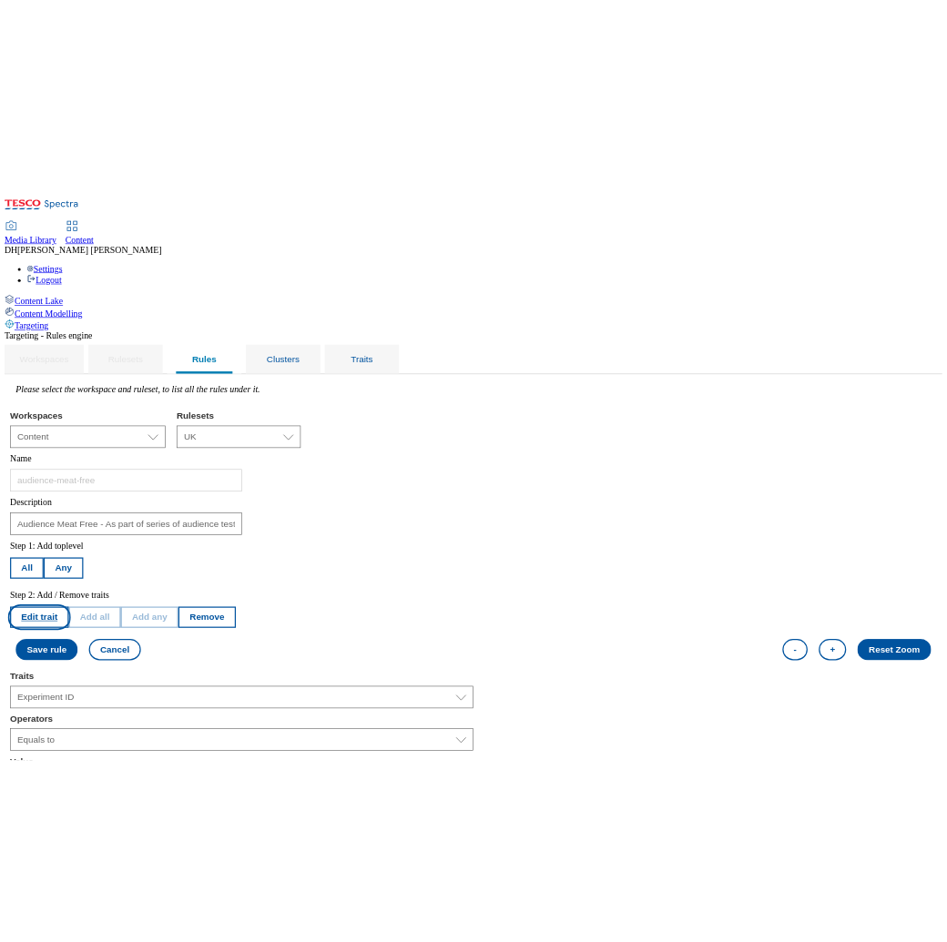
scroll to position [280, 0]
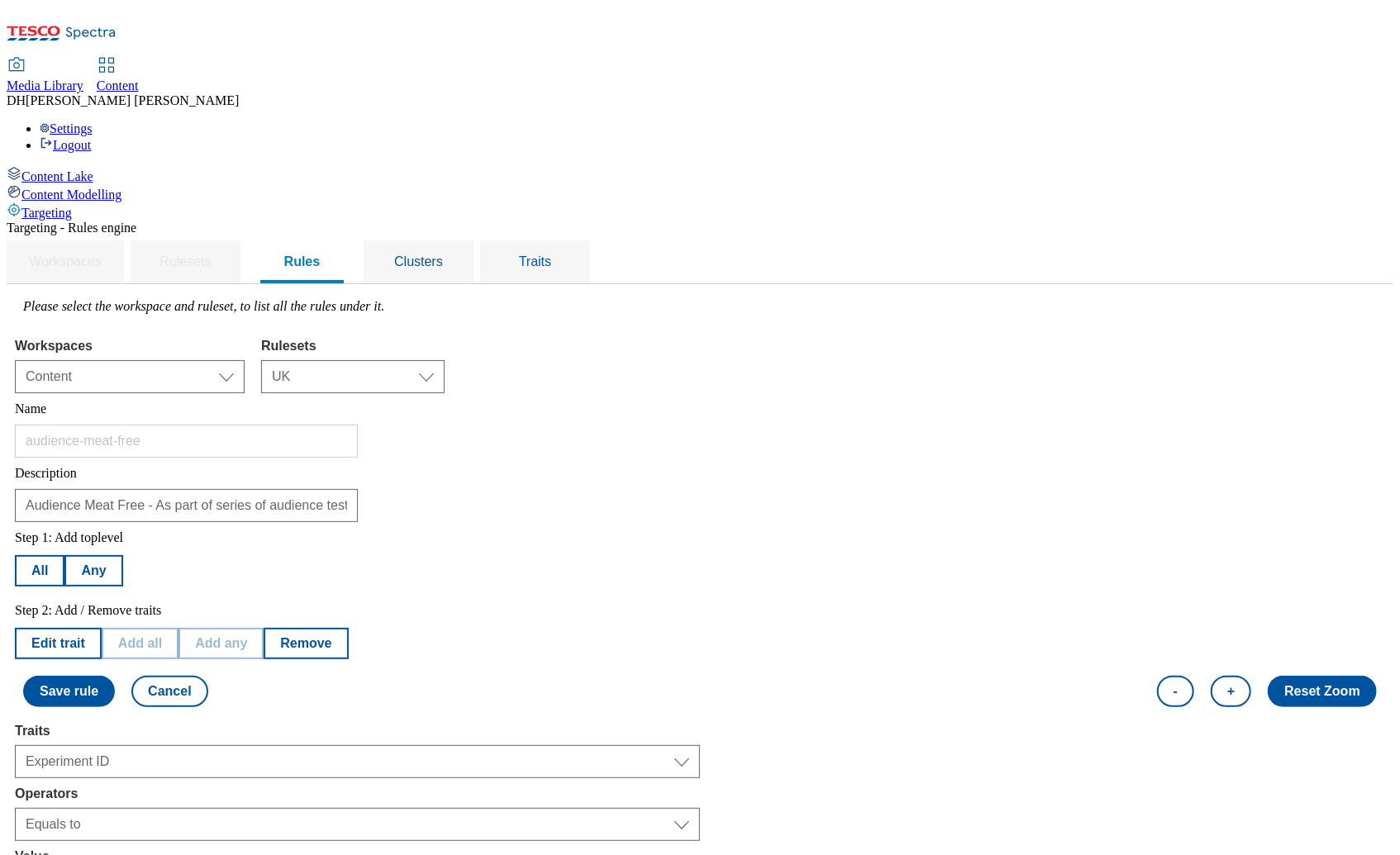
select select "profileSegments"
select select "dbfef853-8f3f-45e8-accf-28a7ff74ae1e:true"
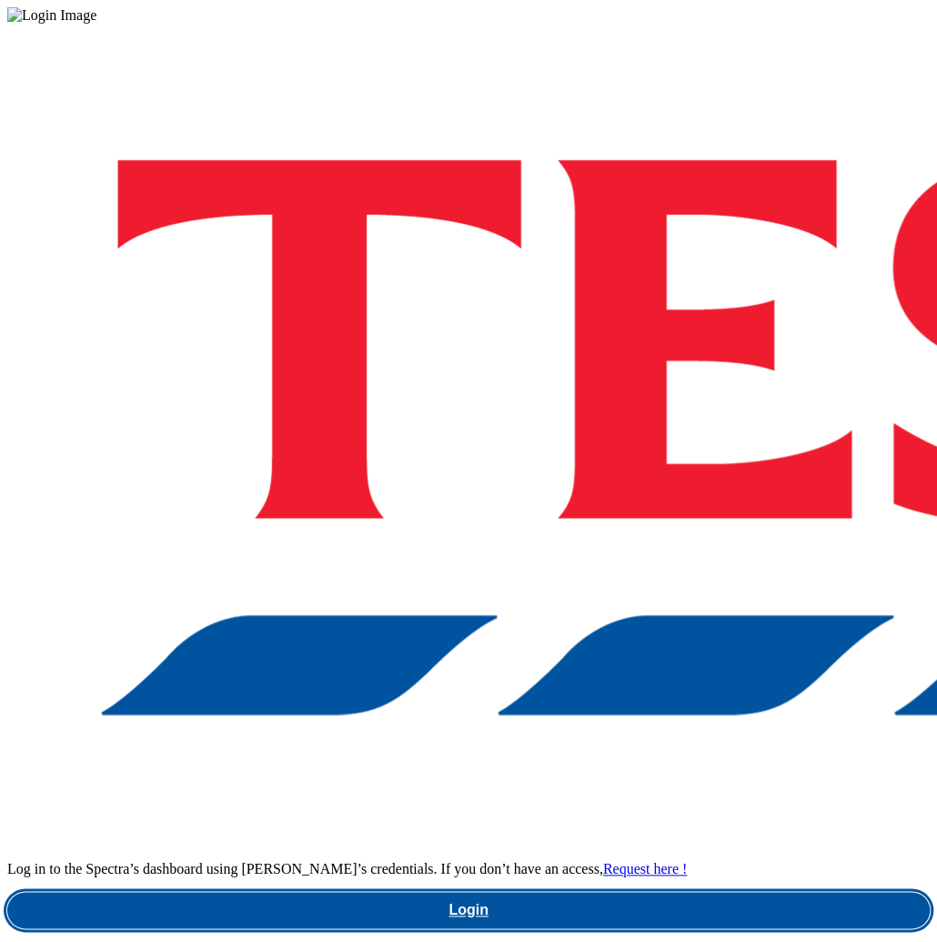
click at [623, 892] on link "Login" at bounding box center [468, 910] width 923 height 36
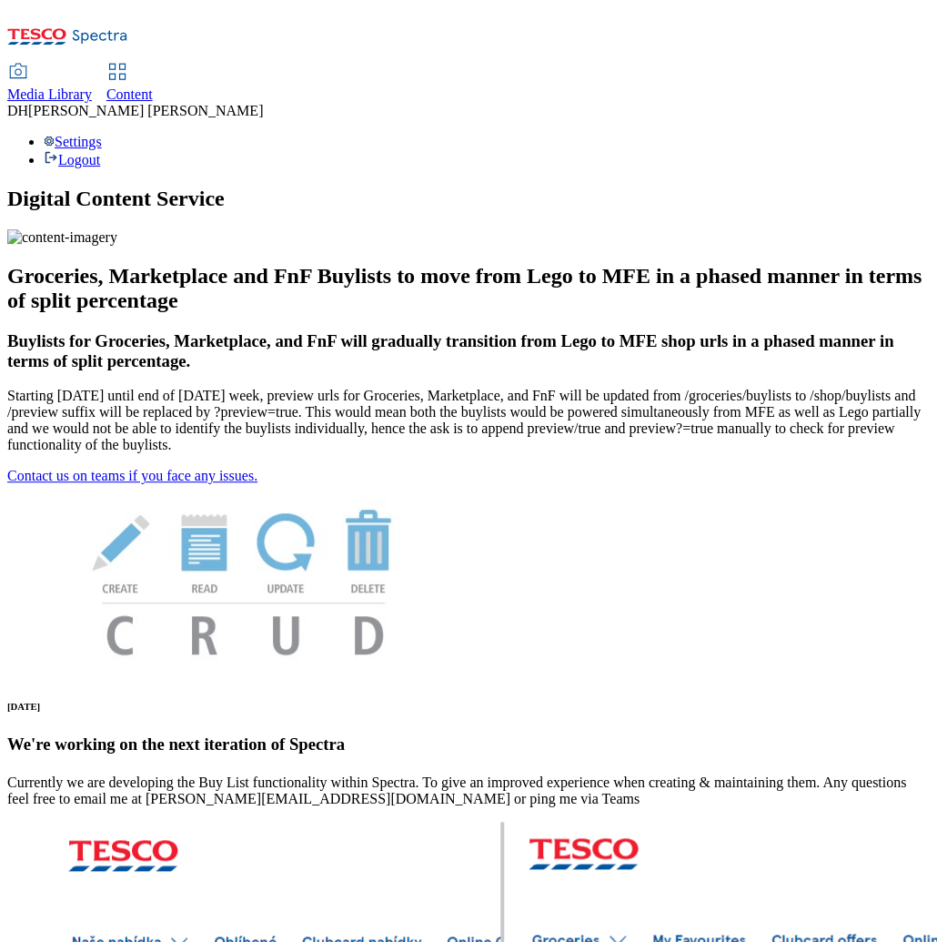
click at [92, 86] on span "Media Library" at bounding box center [49, 93] width 85 height 15
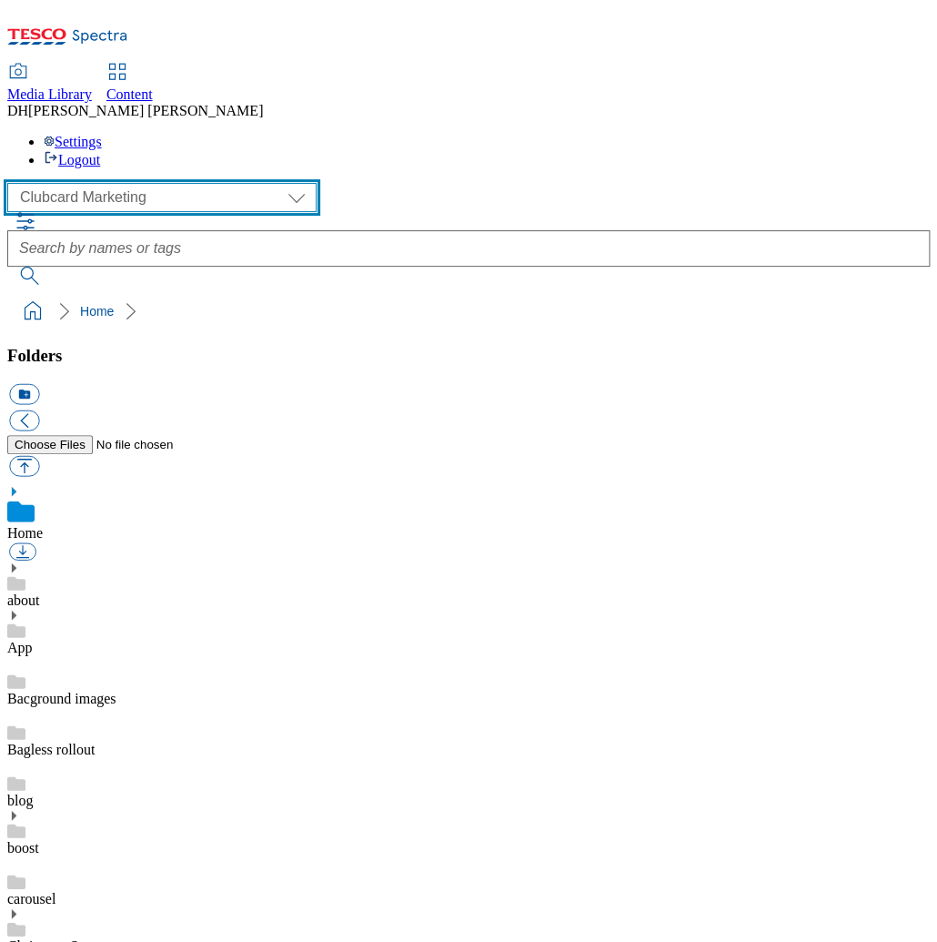
click at [119, 183] on select "Clubcard Marketing Demo Dotcom [GEOGRAPHIC_DATA] Emails GHS Marketing UK GHS Pr…" at bounding box center [161, 197] width 309 height 29
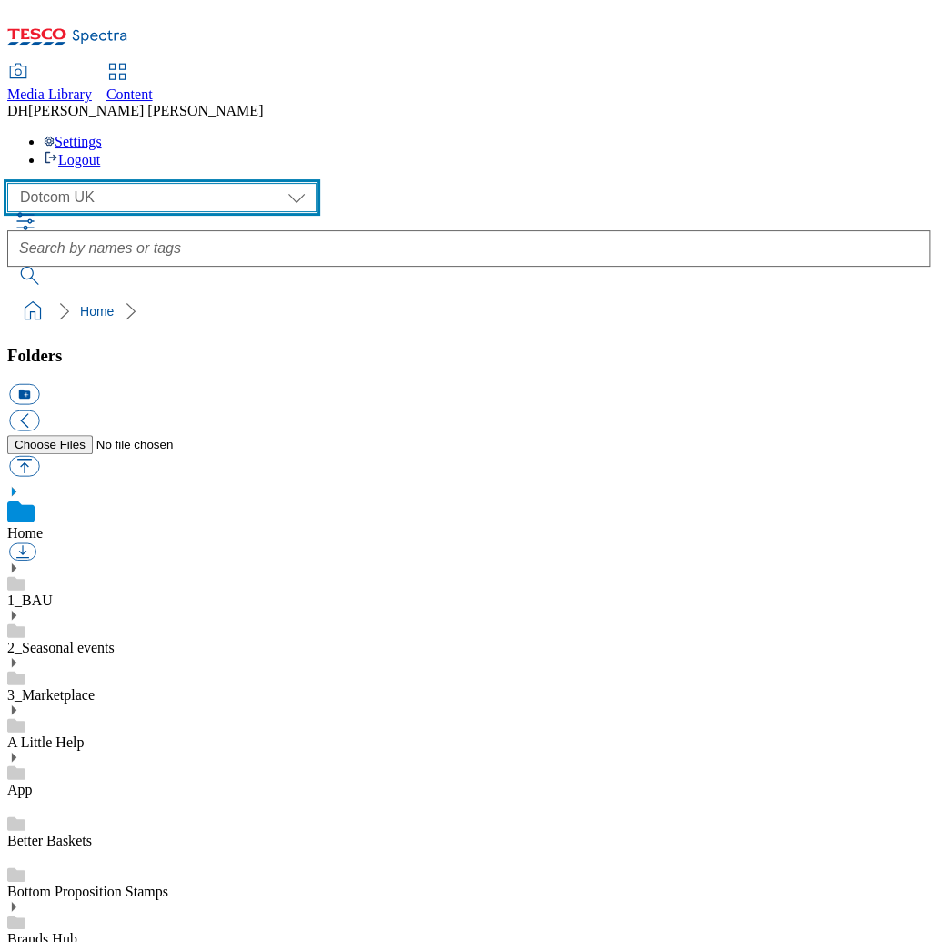
click at [116, 183] on select "Clubcard Marketing Demo Dotcom [GEOGRAPHIC_DATA] Emails GHS Marketing UK GHS Pr…" at bounding box center [161, 197] width 309 height 29
select select "flare-ghs-mktg"
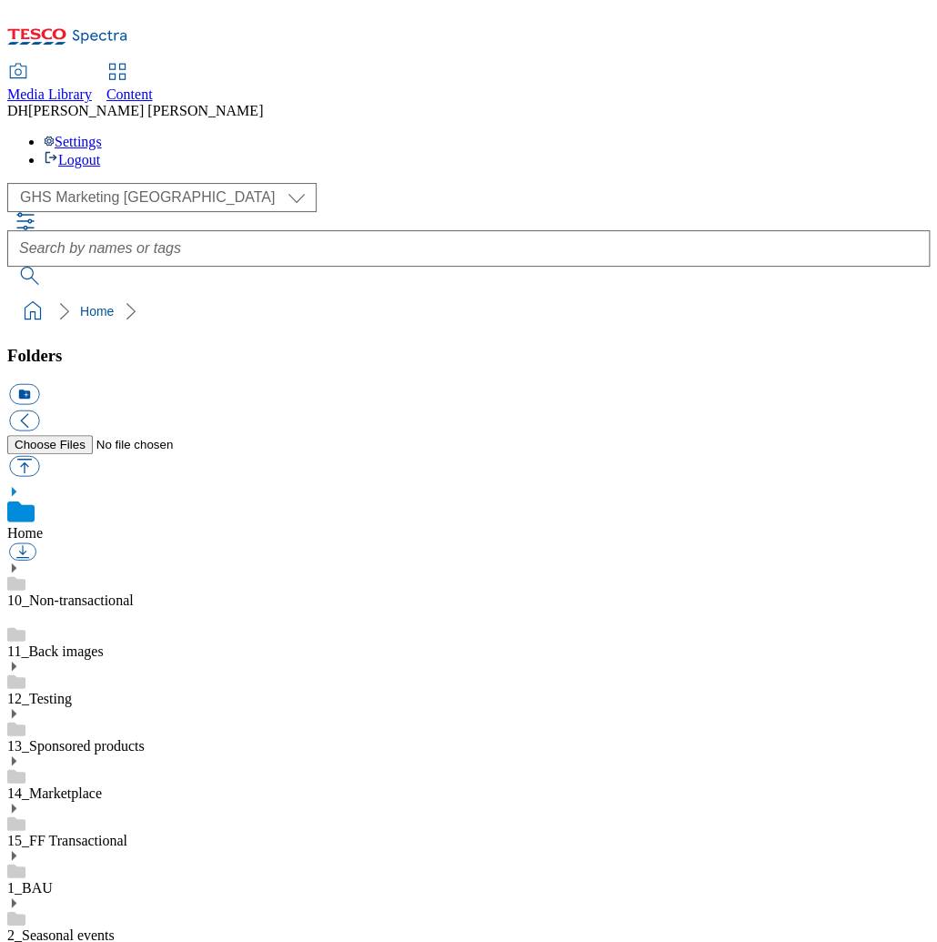
click at [16, 851] on use at bounding box center [14, 855] width 5 height 9
drag, startPoint x: 58, startPoint y: 751, endPoint x: 172, endPoint y: 735, distance: 114.8
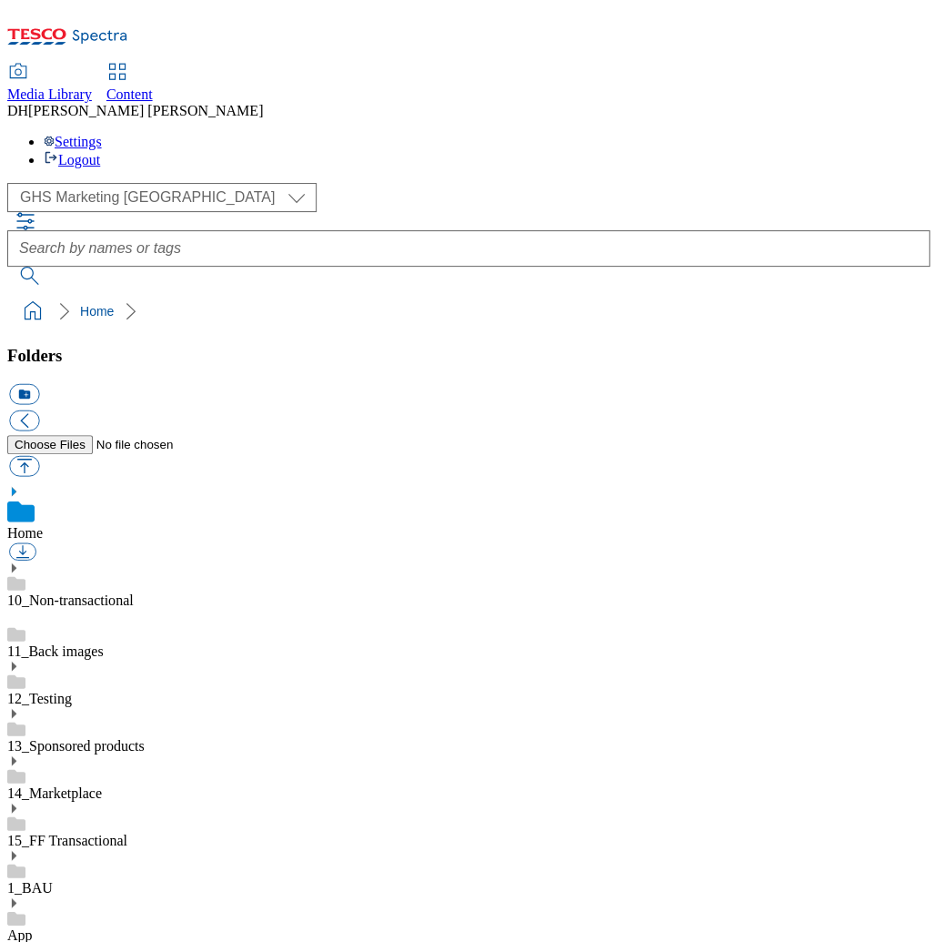
scroll to position [1296, 0]
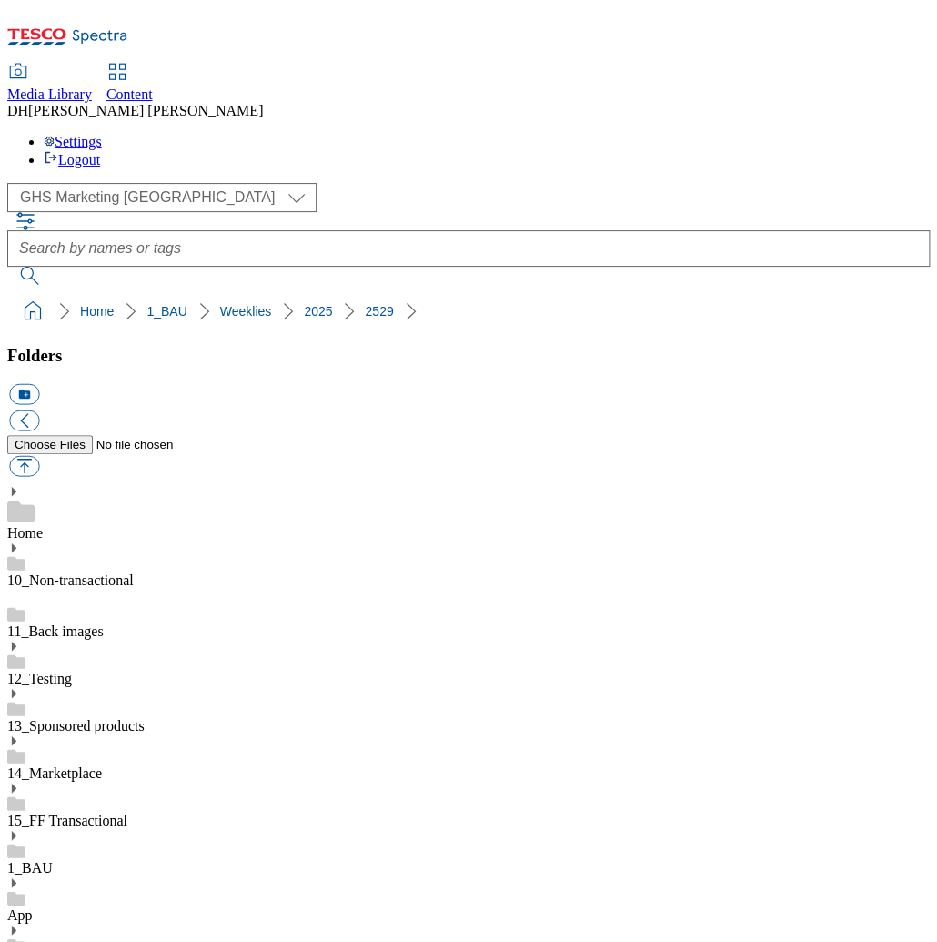
drag, startPoint x: 93, startPoint y: 826, endPoint x: 117, endPoint y: 868, distance: 48.5
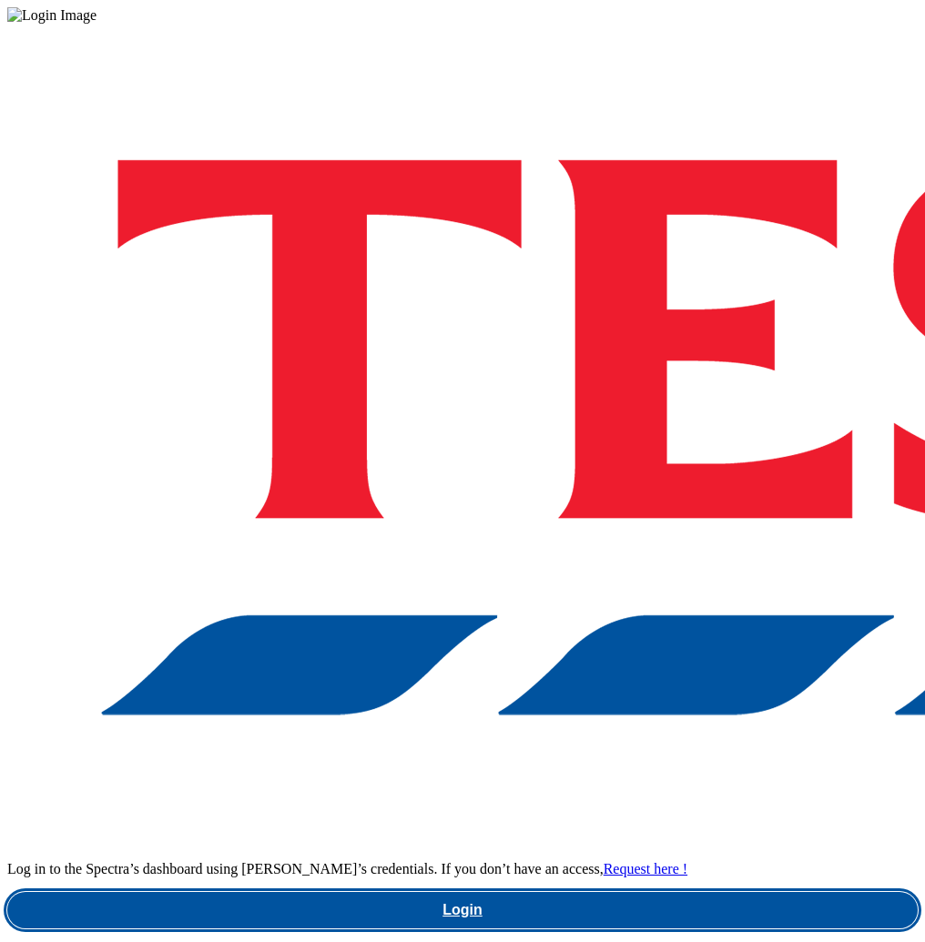
click at [564, 892] on link "Login" at bounding box center [462, 910] width 910 height 36
click at [553, 892] on link "Login" at bounding box center [462, 910] width 910 height 36
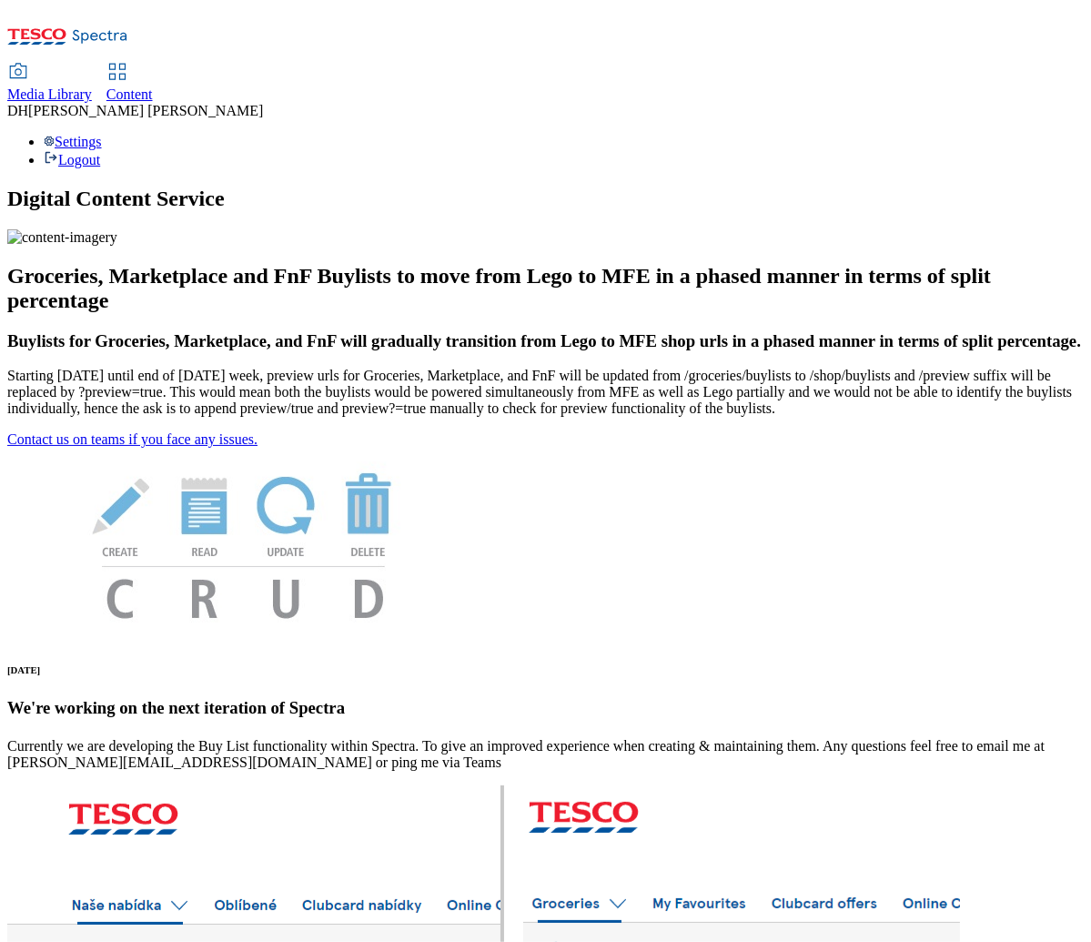
click at [153, 86] on span "Content" at bounding box center [129, 93] width 46 height 15
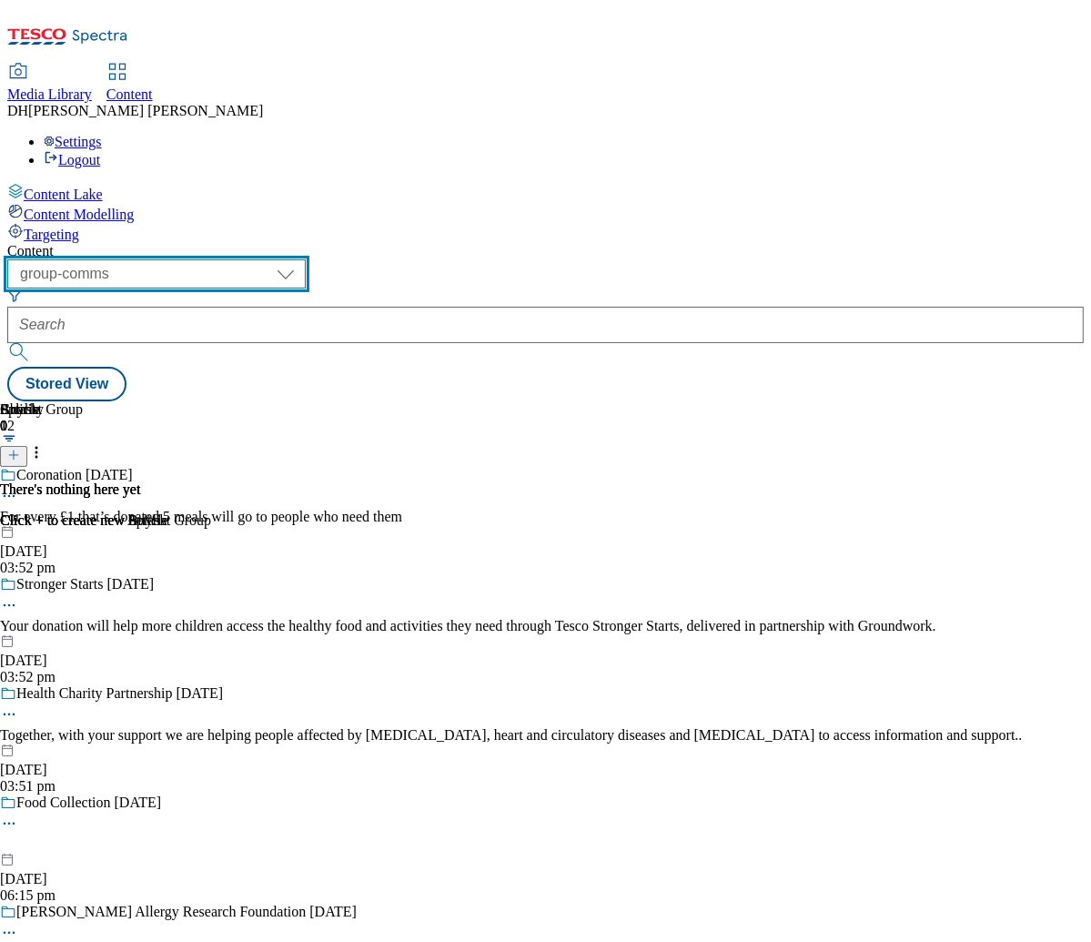
click at [288, 259] on select "dotcom-cz dotcom-hu dotcom-sk fnf-uk ghs-roi ghs-uk group-comms ighs-cz ighs-hu…" at bounding box center [156, 273] width 299 height 29
select select "ghs-[GEOGRAPHIC_DATA]"
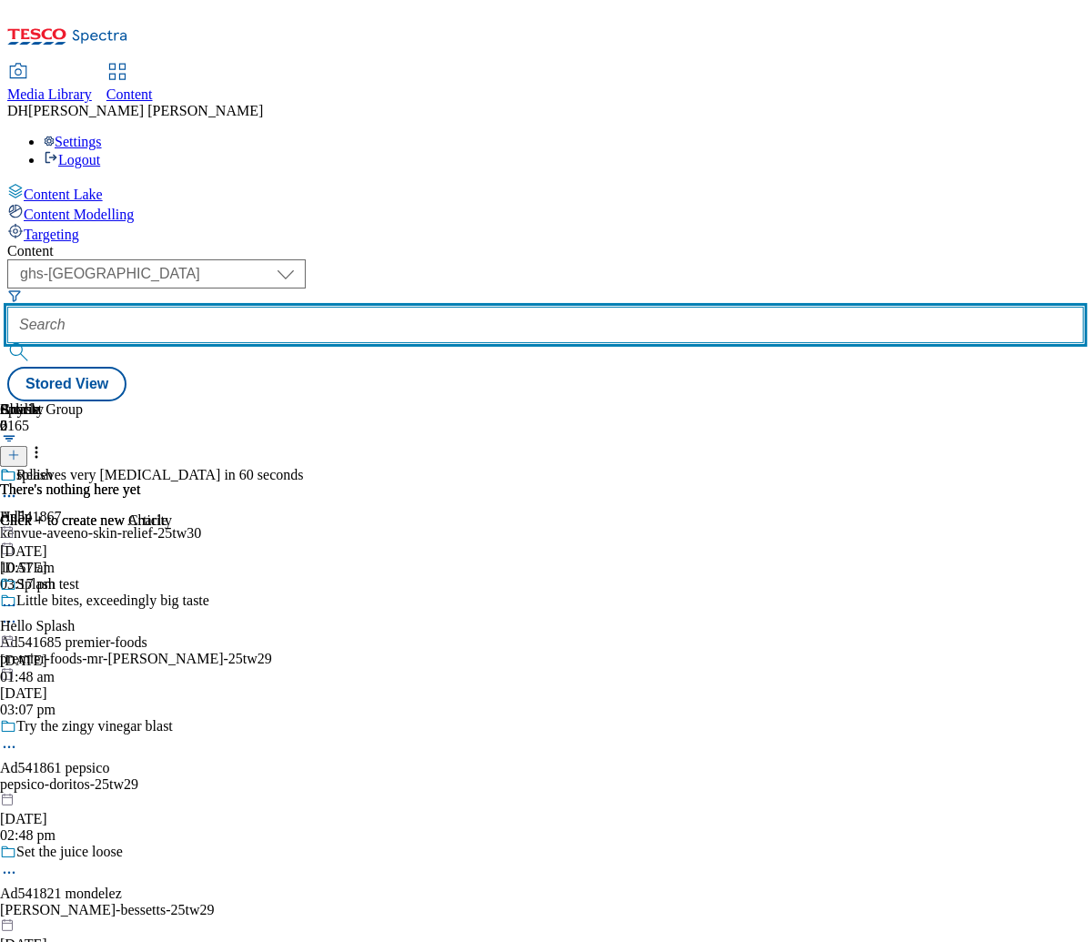
click at [552, 307] on input "text" at bounding box center [545, 325] width 1077 height 36
click at [543, 307] on input "text" at bounding box center [545, 325] width 1077 height 36
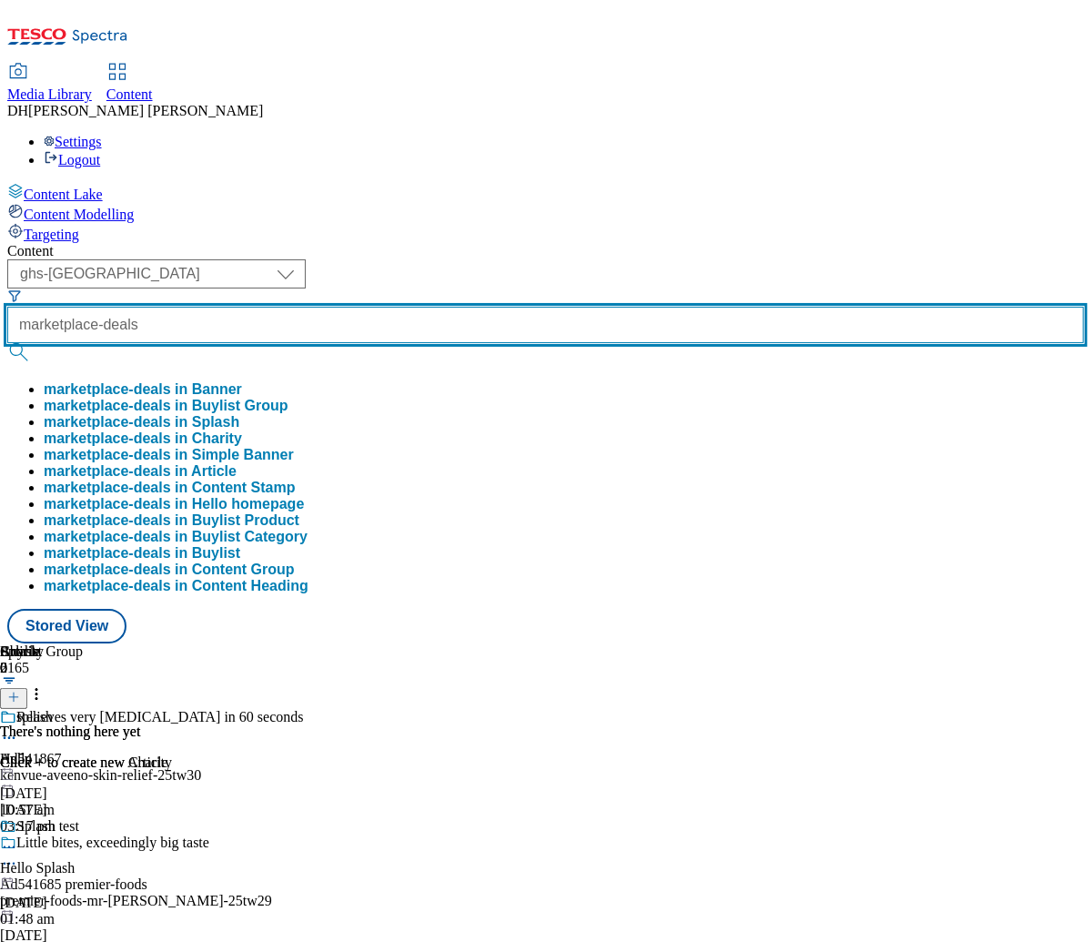
type input "marketplace-deals"
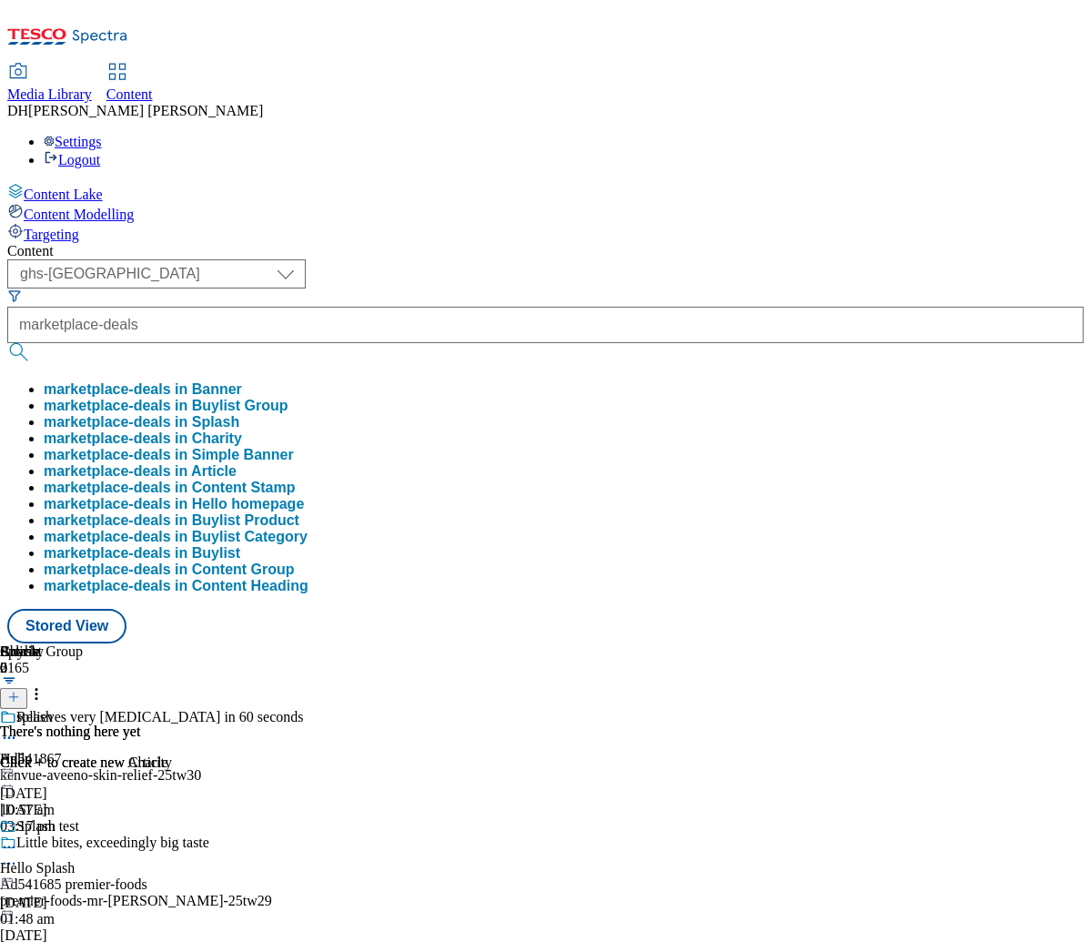
click at [289, 398] on button "marketplace-deals in Buylist Group" at bounding box center [166, 406] width 245 height 16
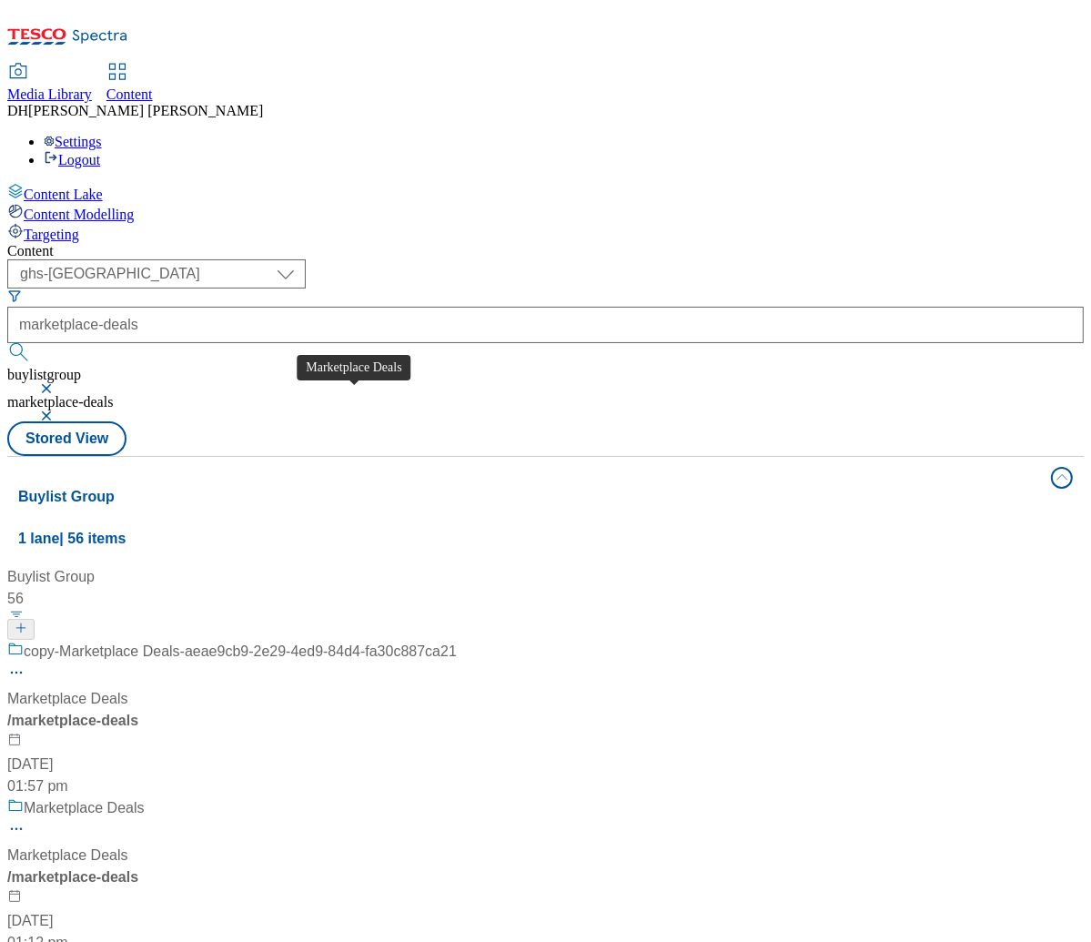
click at [128, 688] on div "Marketplace Deals" at bounding box center [67, 699] width 121 height 22
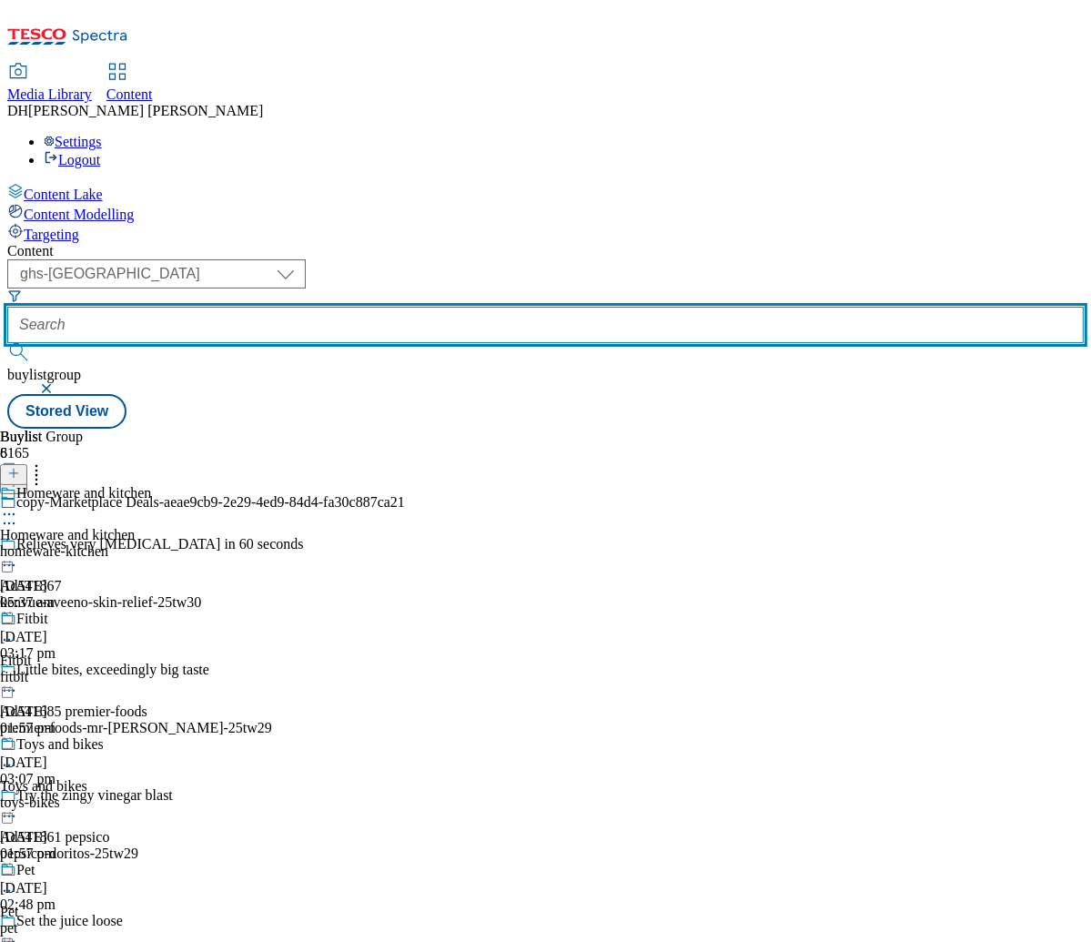
click at [540, 307] on input "text" at bounding box center [545, 325] width 1077 height 36
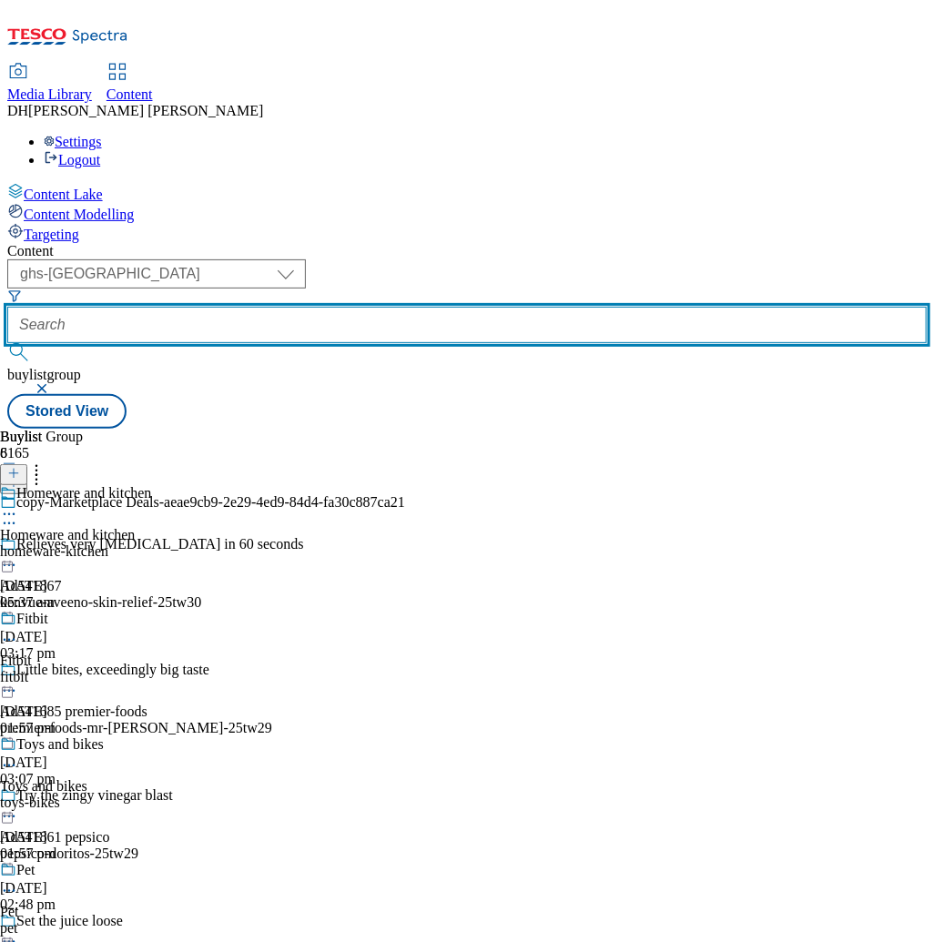
click at [542, 307] on input "text" at bounding box center [466, 325] width 919 height 36
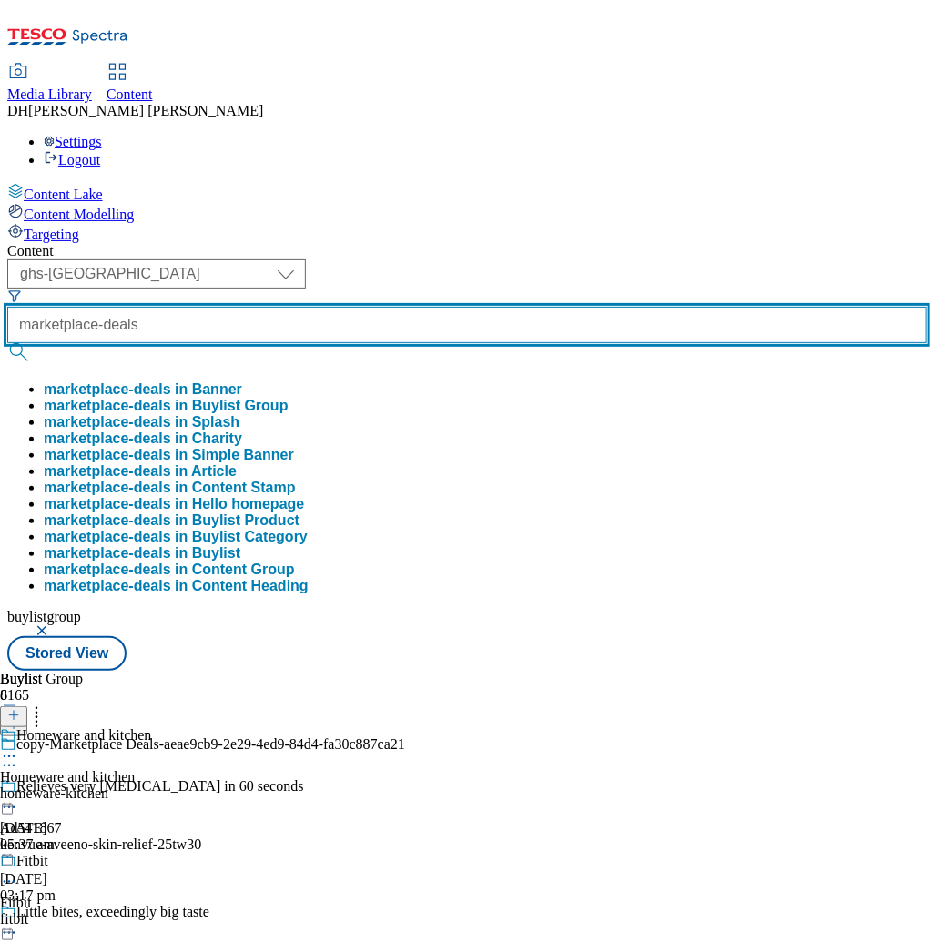
type input "marketplace-deals"
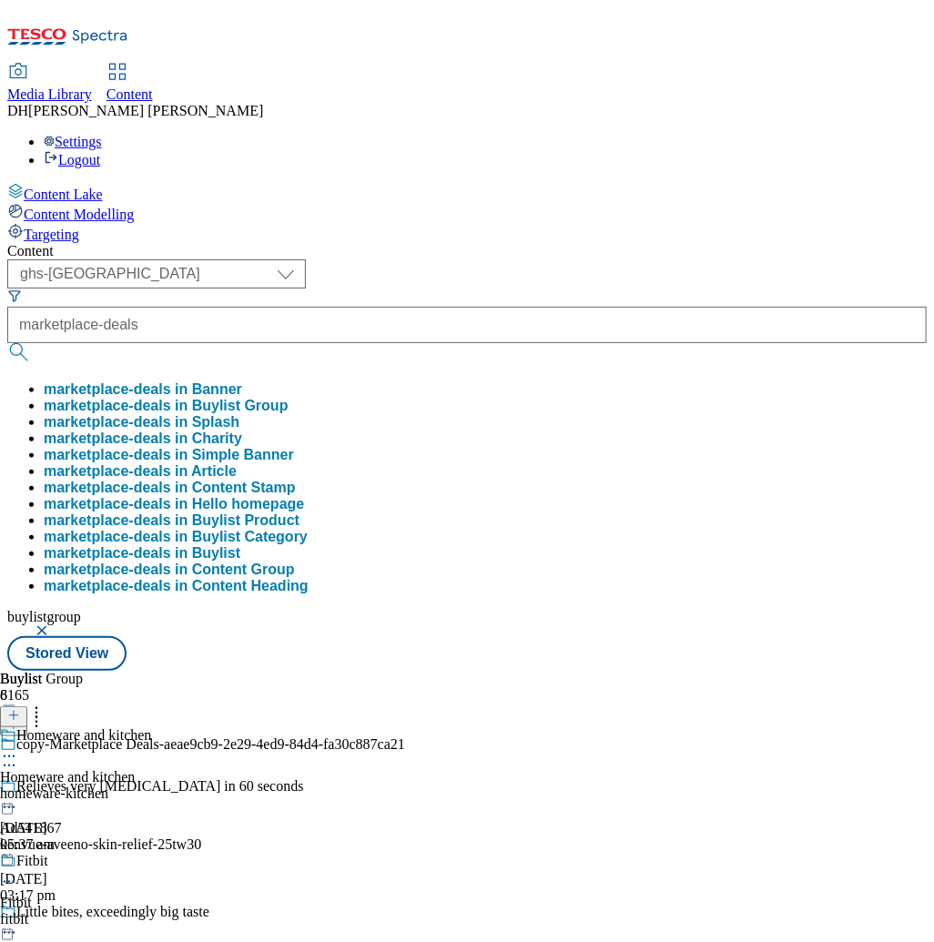
click at [289, 398] on button "marketplace-deals in Buylist Group" at bounding box center [166, 406] width 245 height 16
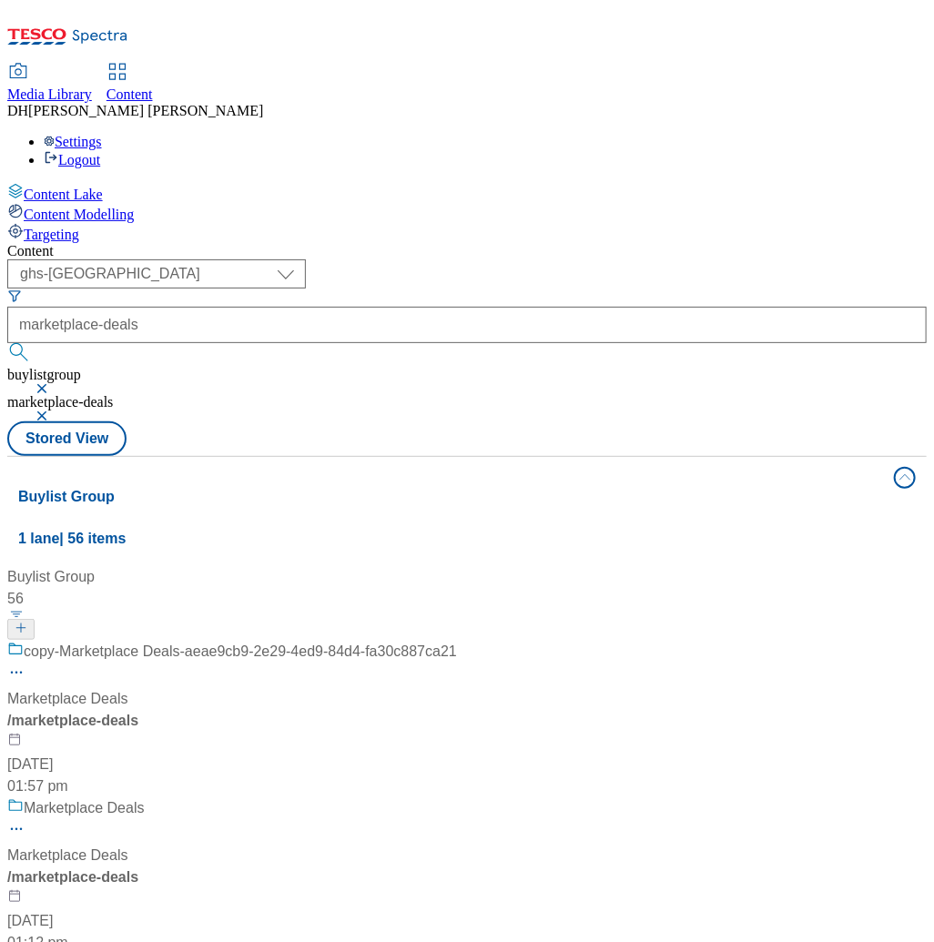
click at [235, 710] on div "/ marketplace-deals" at bounding box center [121, 721] width 228 height 22
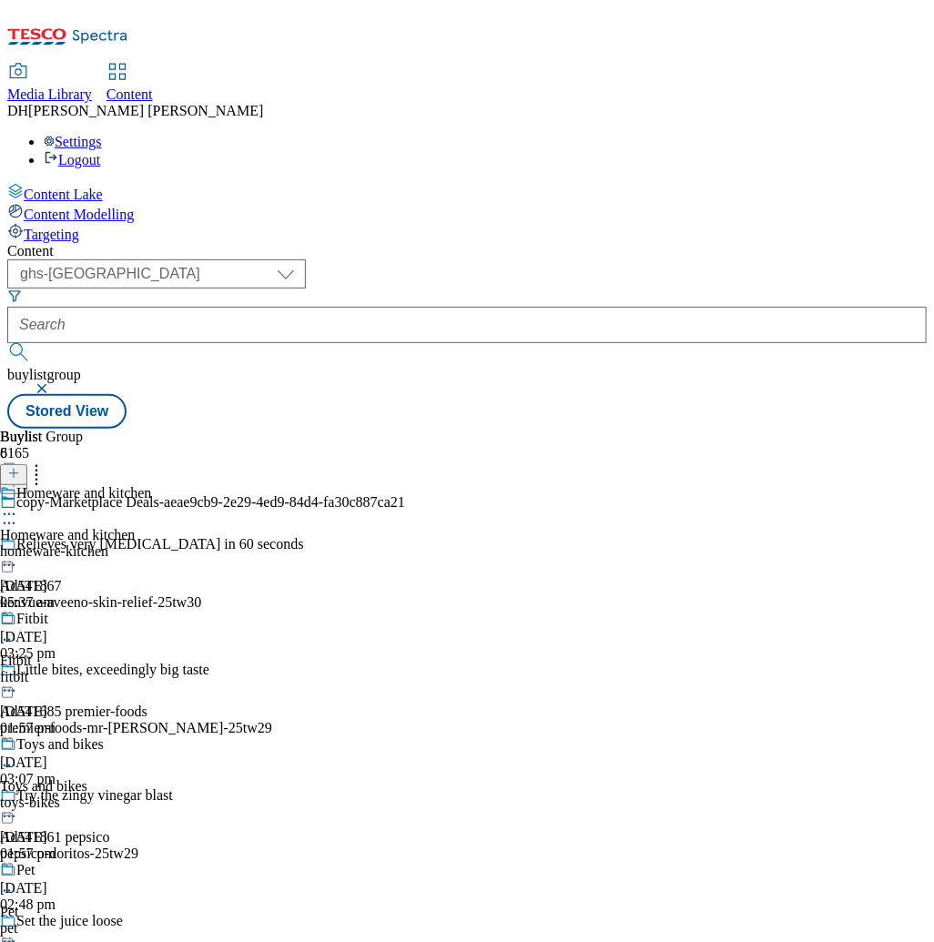
click at [405, 494] on div "copy-Marketplace Deals-aeae9cb9-2e29-4ed9-84d4-fa30c887ca21" at bounding box center [202, 515] width 405 height 42
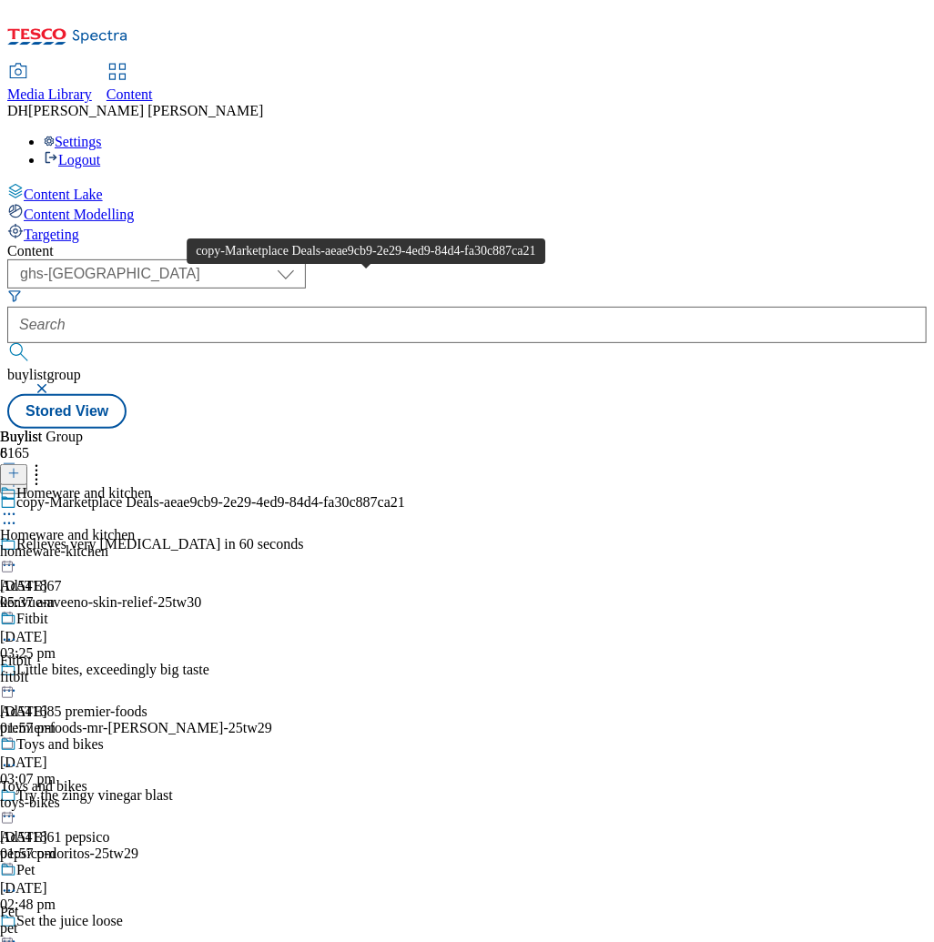
click at [404, 494] on div "copy-Marketplace Deals-aeae9cb9-2e29-4ed9-84d4-fa30c887ca21" at bounding box center [210, 502] width 389 height 16
